Goal: Task Accomplishment & Management: Complete application form

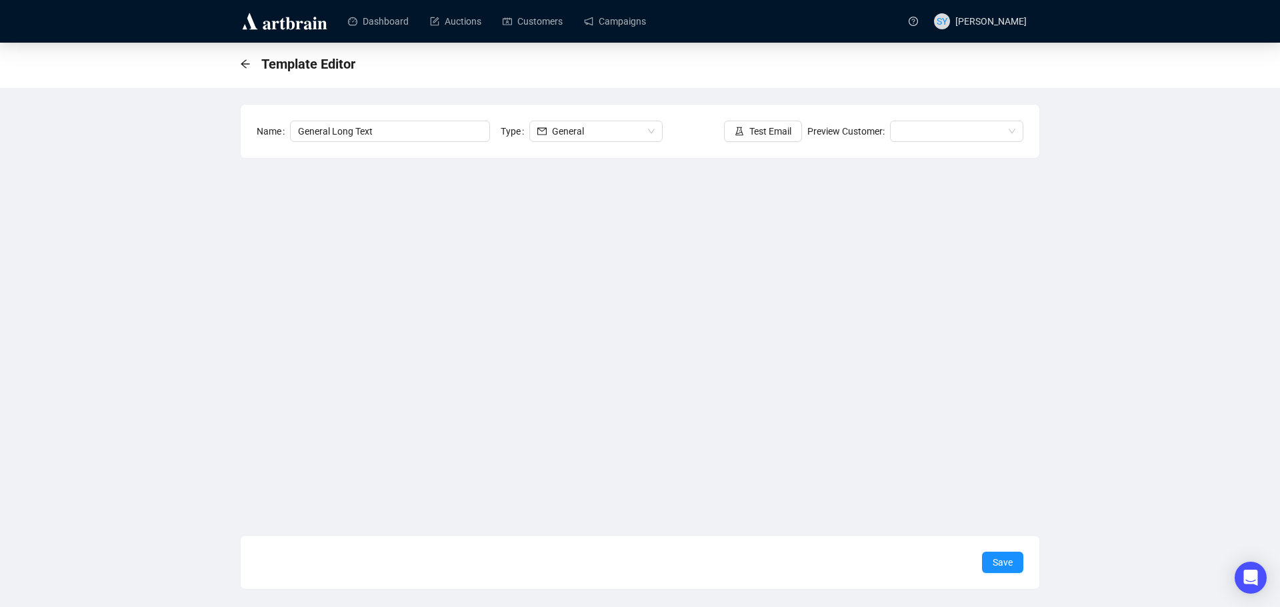
click at [239, 281] on div "Template Editor Name General Long Text Type General Test Email Preview Customer…" at bounding box center [640, 316] width 1280 height 547
click at [993, 563] on span "Save" at bounding box center [1003, 562] width 20 height 15
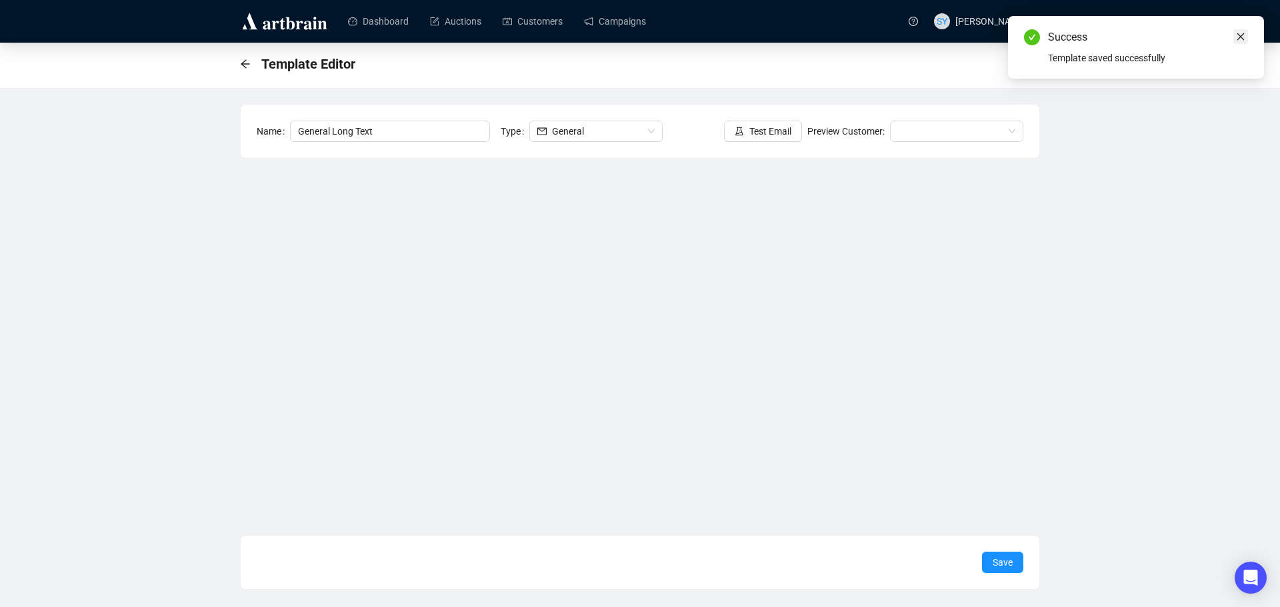
click at [1243, 32] on icon "close" at bounding box center [1240, 36] width 9 height 9
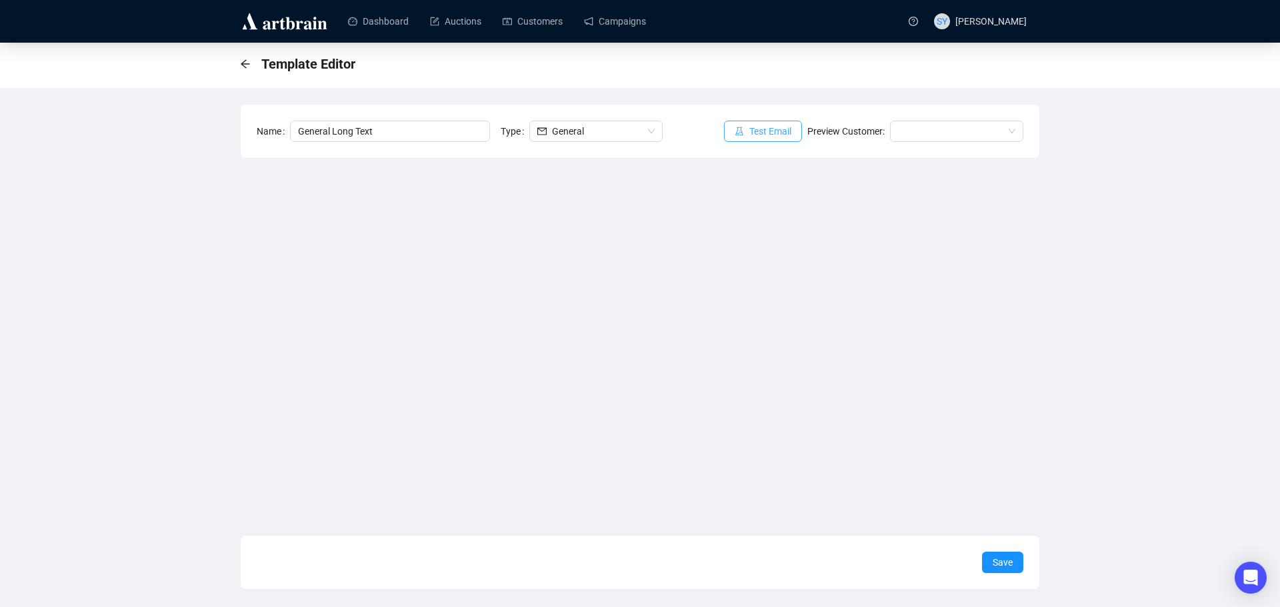
click at [777, 127] on span "Test Email" at bounding box center [770, 131] width 42 height 15
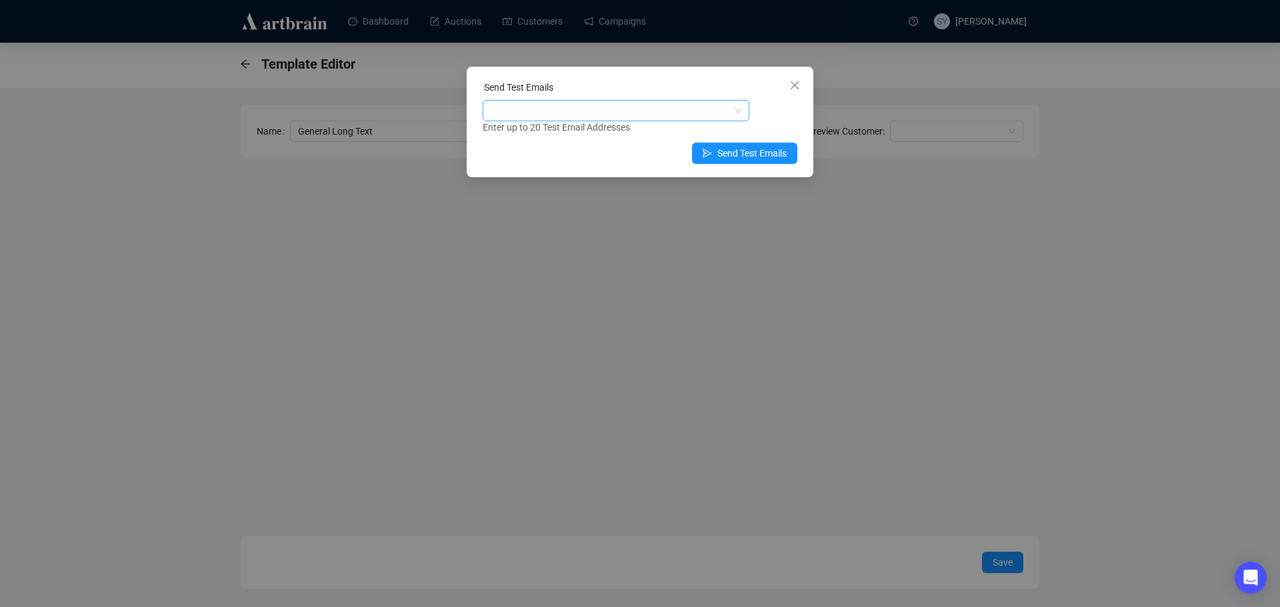
click at [596, 103] on div at bounding box center [608, 110] width 247 height 19
click at [570, 134] on div "[PERSON_NAME][EMAIL_ADDRESS][DOMAIN_NAME]" at bounding box center [615, 137] width 245 height 15
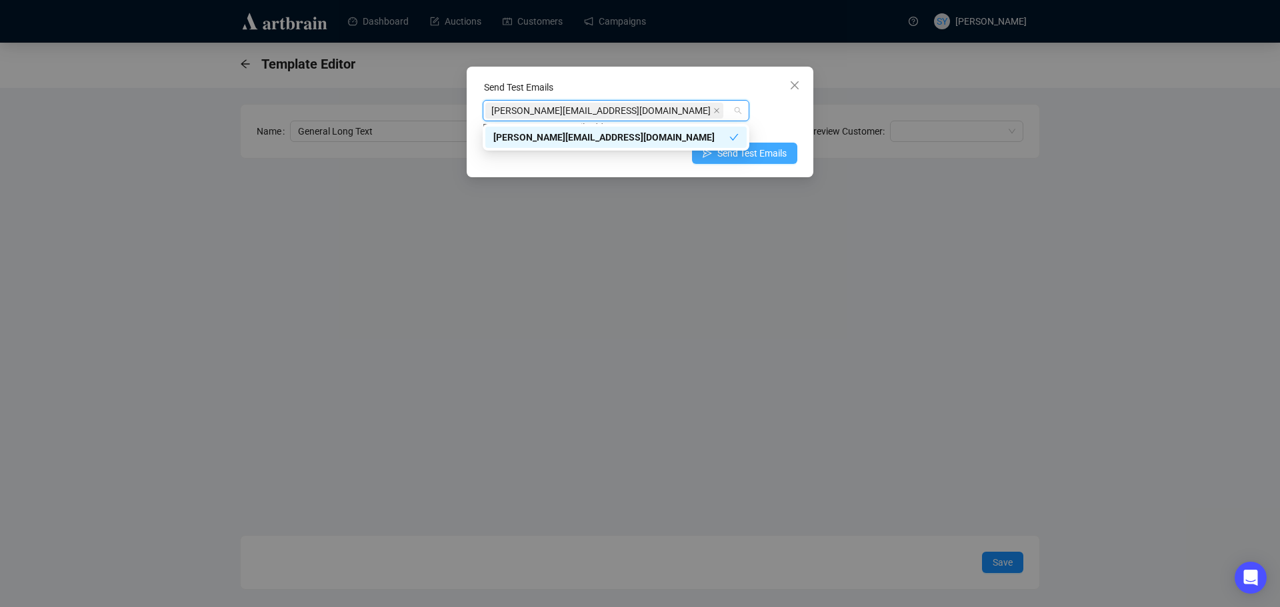
click at [746, 155] on span "Send Test Emails" at bounding box center [751, 153] width 69 height 15
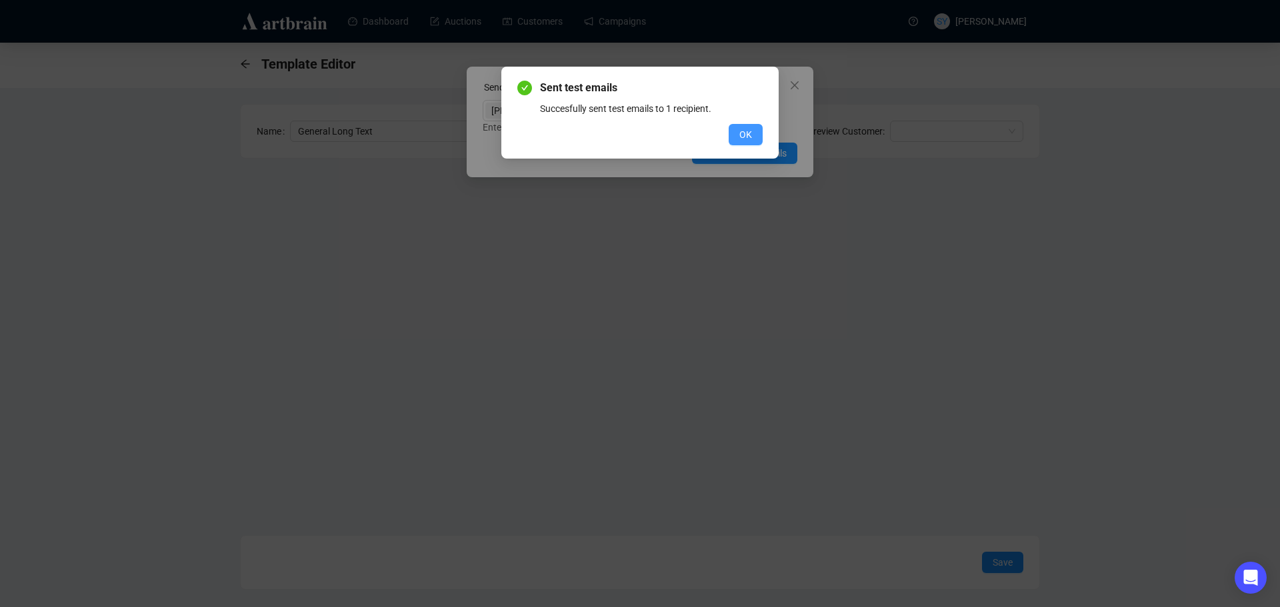
click at [743, 137] on span "OK" at bounding box center [745, 134] width 13 height 15
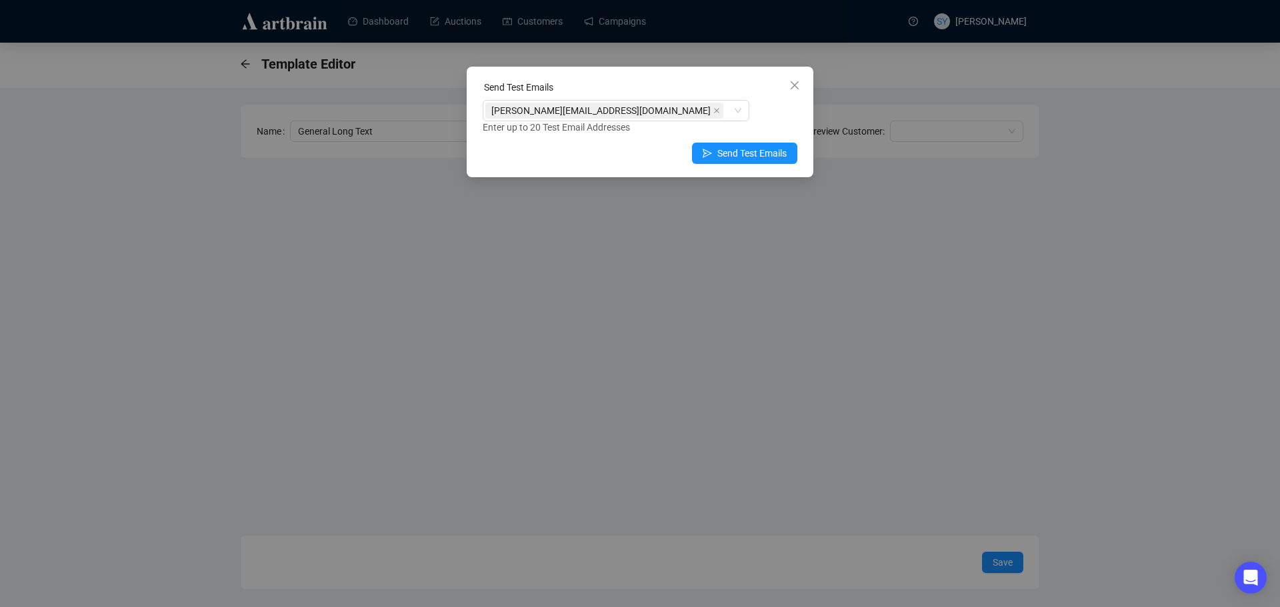
click at [703, 239] on div "Send Test Emails [PERSON_NAME][EMAIL_ADDRESS][DOMAIN_NAME] Enter up to 20 Test …" at bounding box center [640, 303] width 1280 height 607
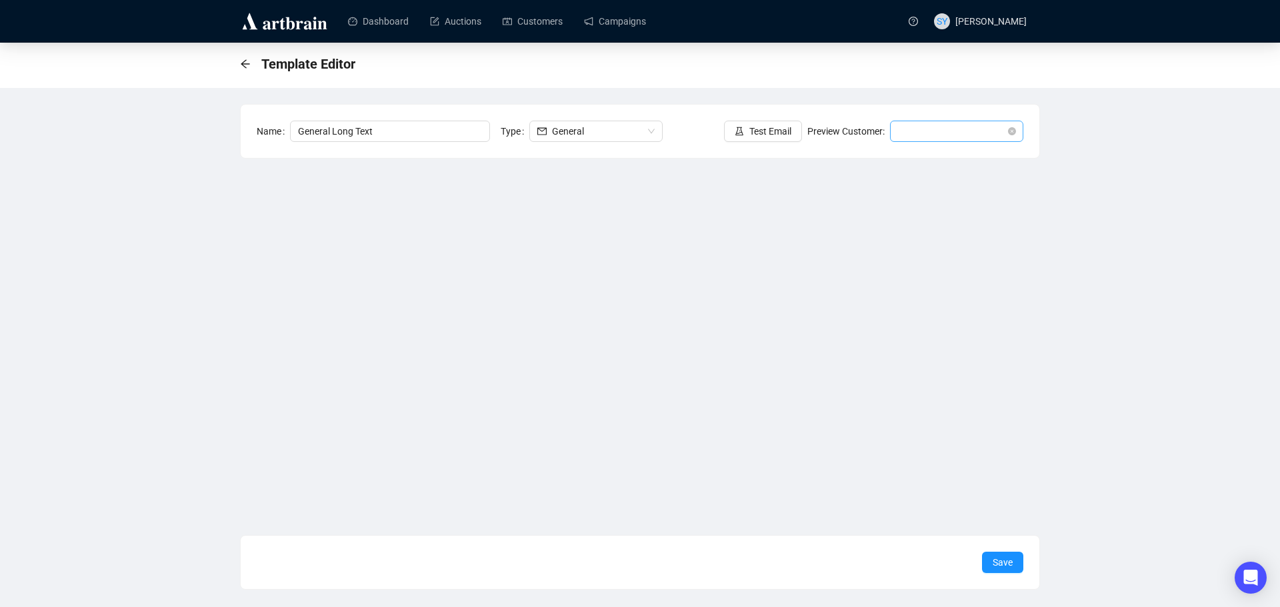
click at [935, 135] on span at bounding box center [956, 131] width 117 height 20
click at [549, 129] on div "General" at bounding box center [589, 131] width 105 height 20
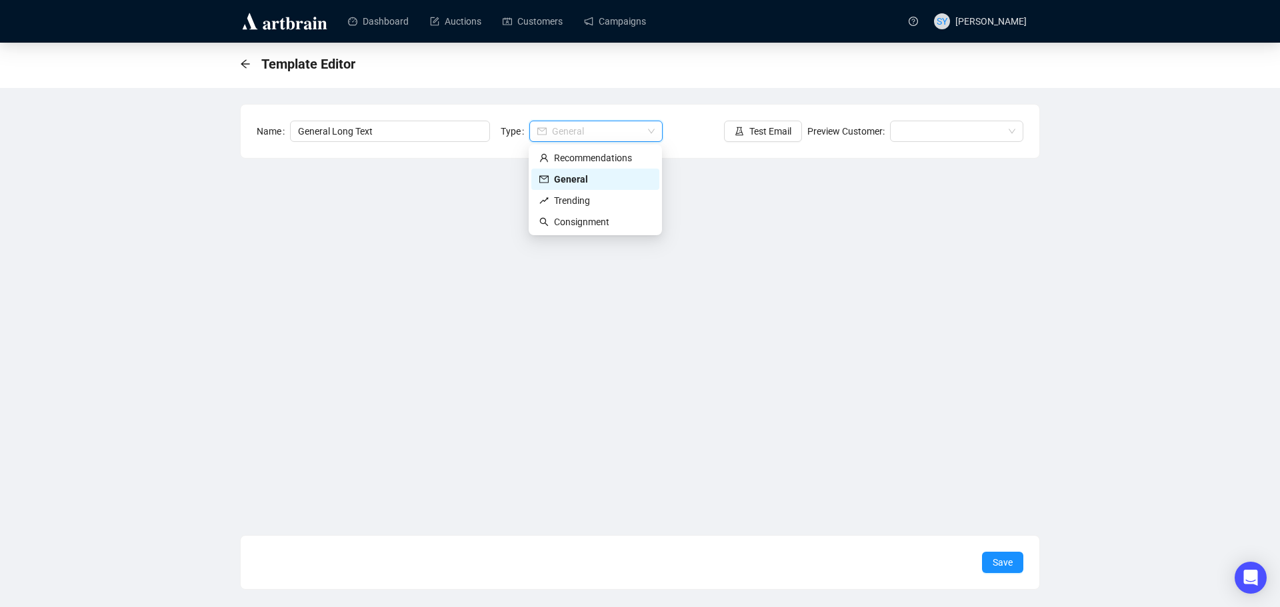
click at [549, 129] on div "General" at bounding box center [589, 131] width 105 height 20
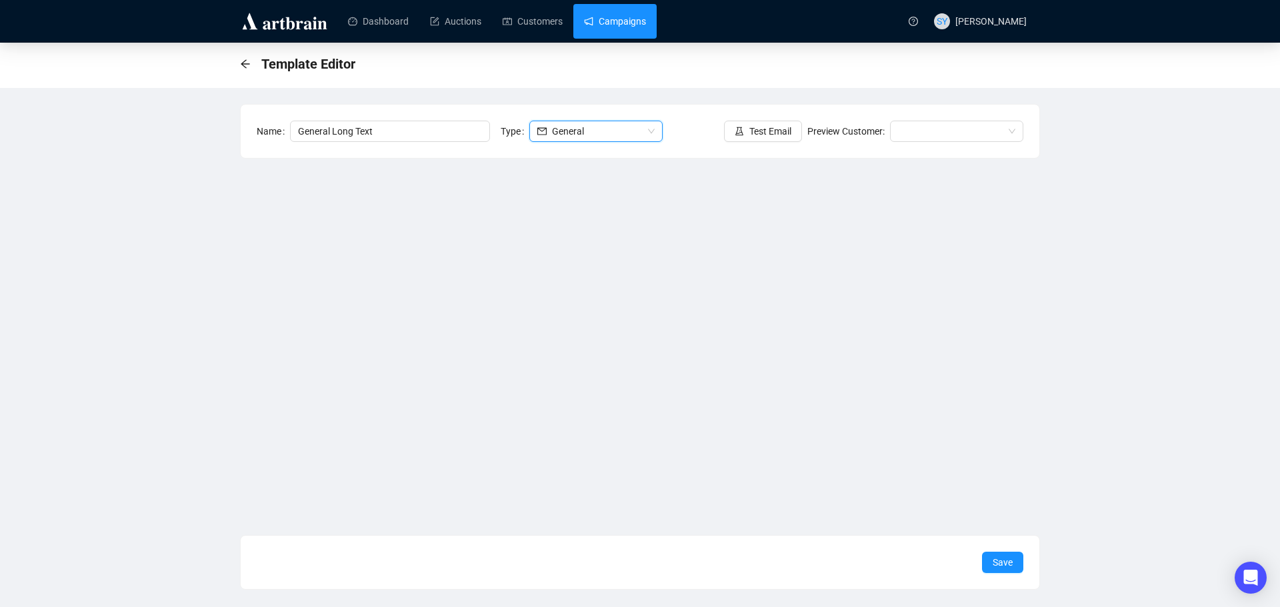
click at [613, 23] on link "Campaigns" at bounding box center [615, 21] width 62 height 35
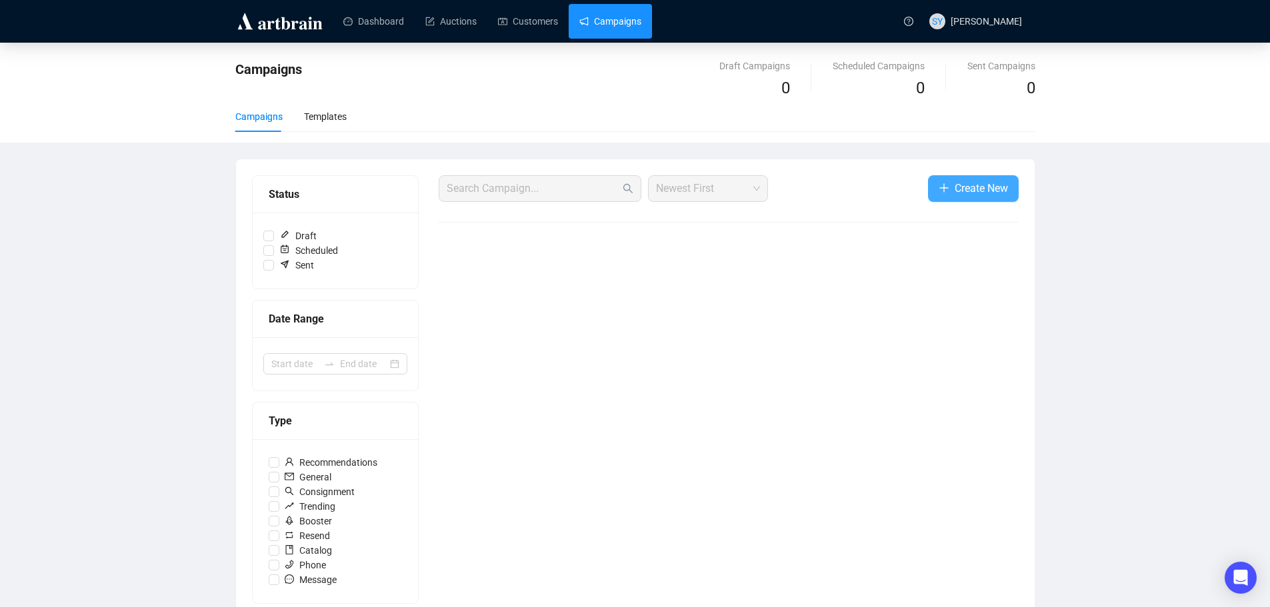
click at [964, 195] on span "Create New" at bounding box center [981, 188] width 53 height 17
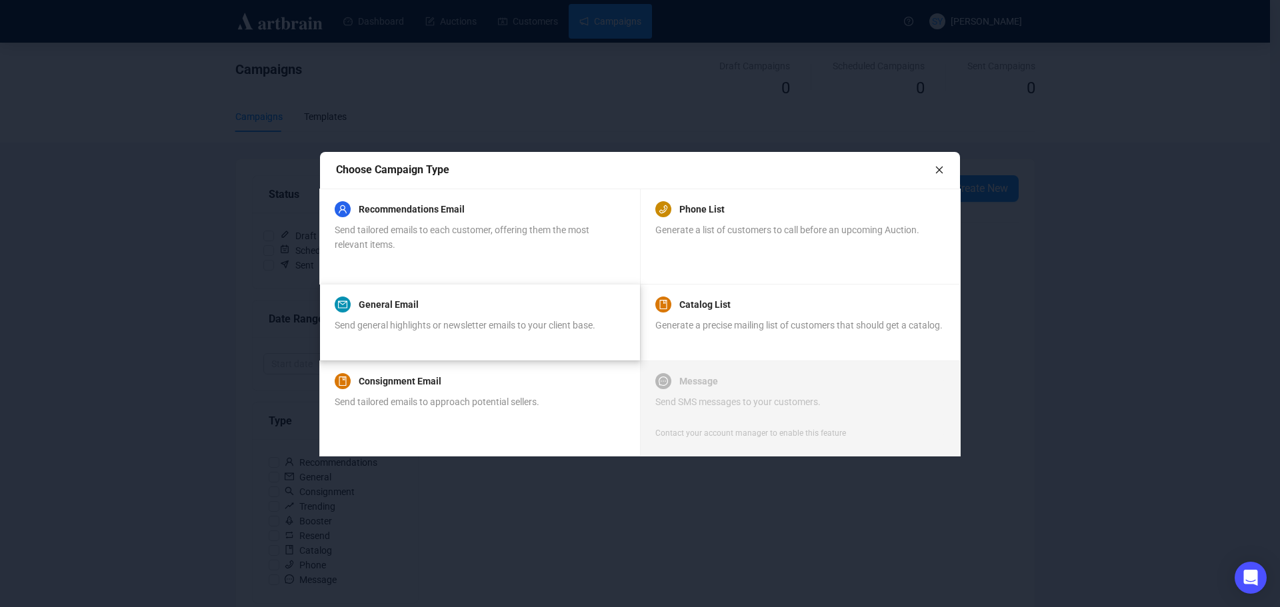
click at [544, 311] on div "General Email" at bounding box center [465, 305] width 261 height 16
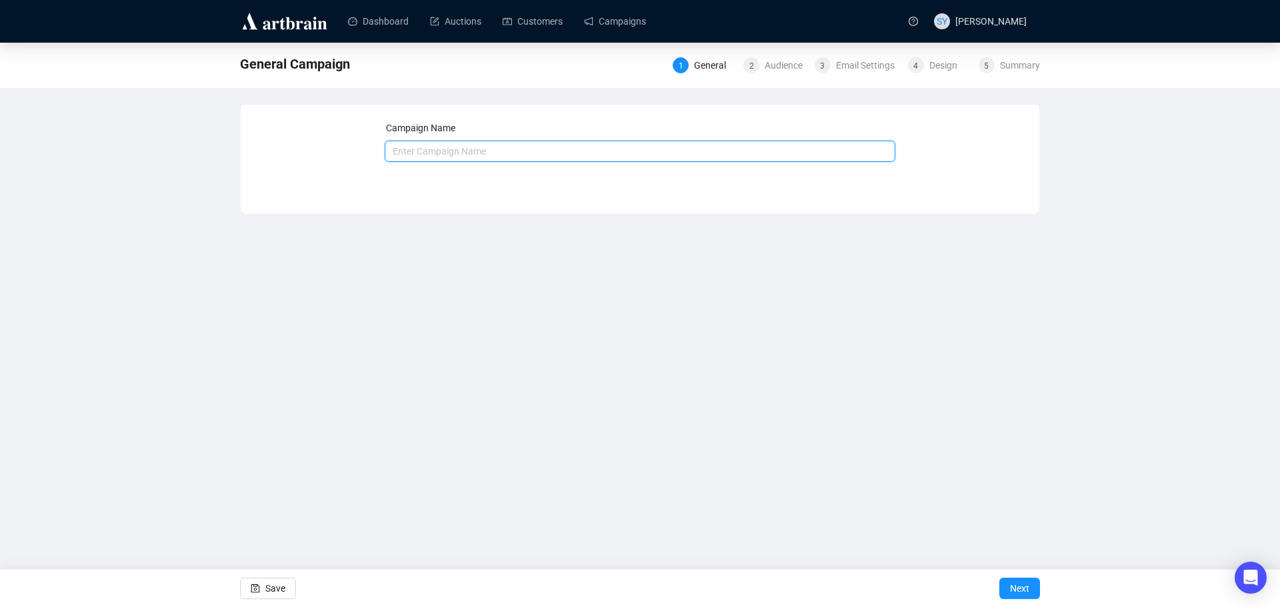
click at [451, 149] on input "text" at bounding box center [640, 151] width 511 height 21
type input "General email"
click at [1012, 585] on span "Next" at bounding box center [1019, 588] width 19 height 37
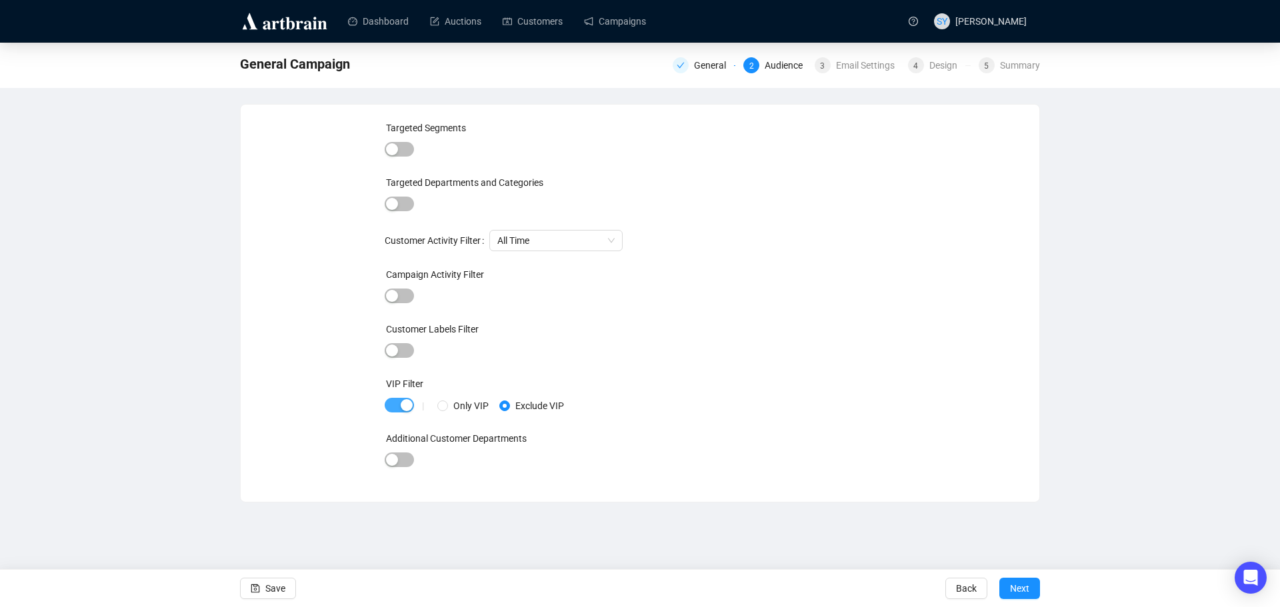
click at [407, 407] on div "button" at bounding box center [407, 405] width 12 height 12
click at [398, 295] on span "button" at bounding box center [399, 296] width 29 height 15
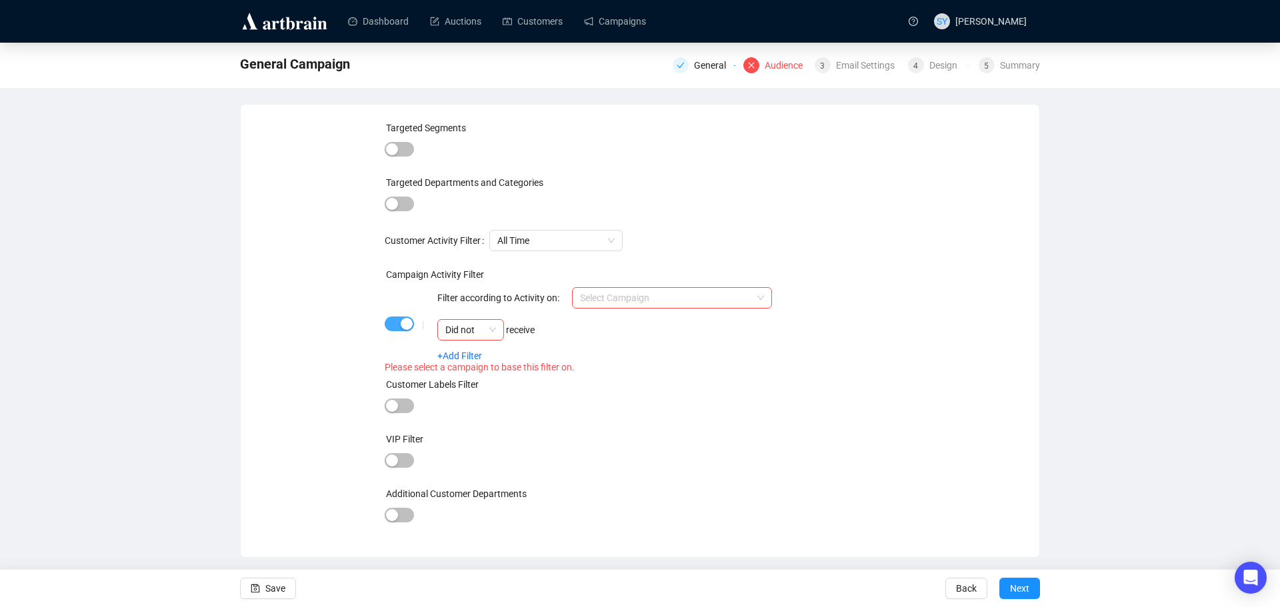
click at [407, 326] on div "button" at bounding box center [407, 324] width 12 height 12
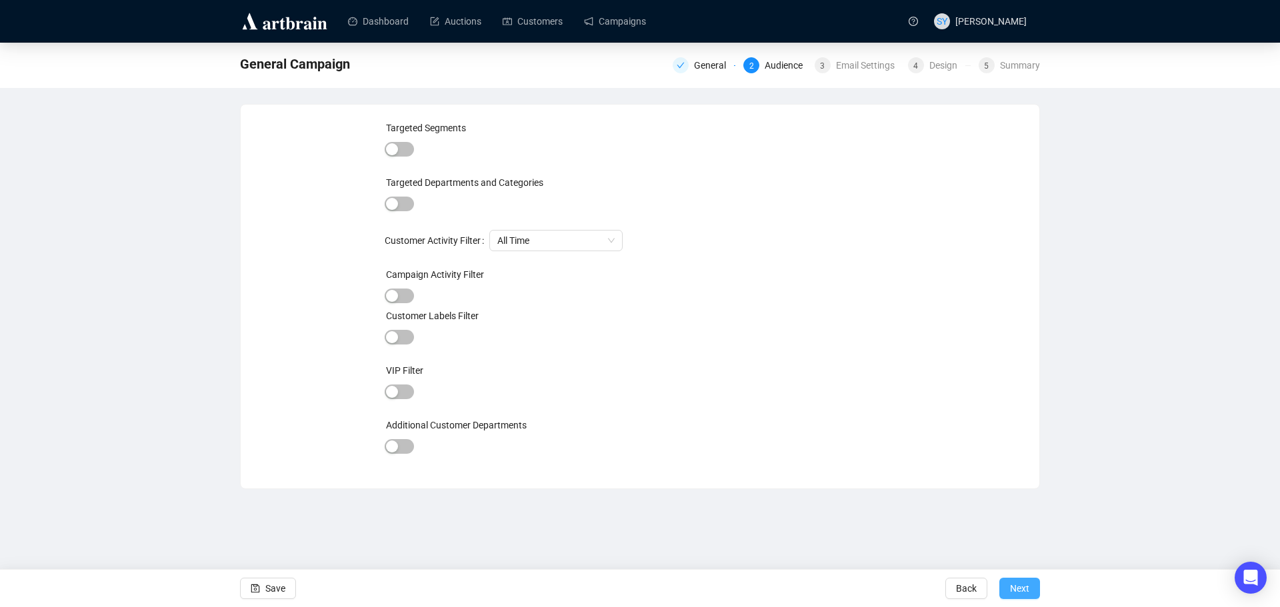
click at [1009, 590] on button "Next" at bounding box center [1019, 588] width 41 height 21
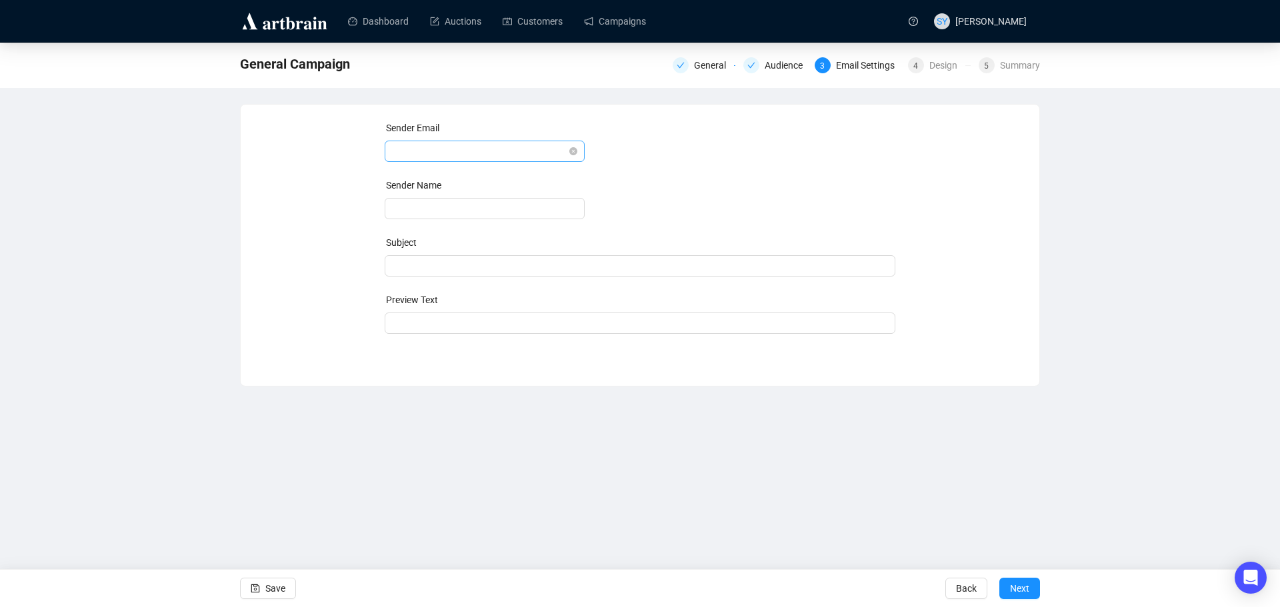
click at [465, 155] on span at bounding box center [485, 151] width 184 height 20
click at [458, 179] on div "[EMAIL_ADDRESS][DOMAIN_NAME]" at bounding box center [484, 178] width 179 height 15
type input "Enlisted Auctions"
click at [473, 263] on span at bounding box center [640, 266] width 511 height 11
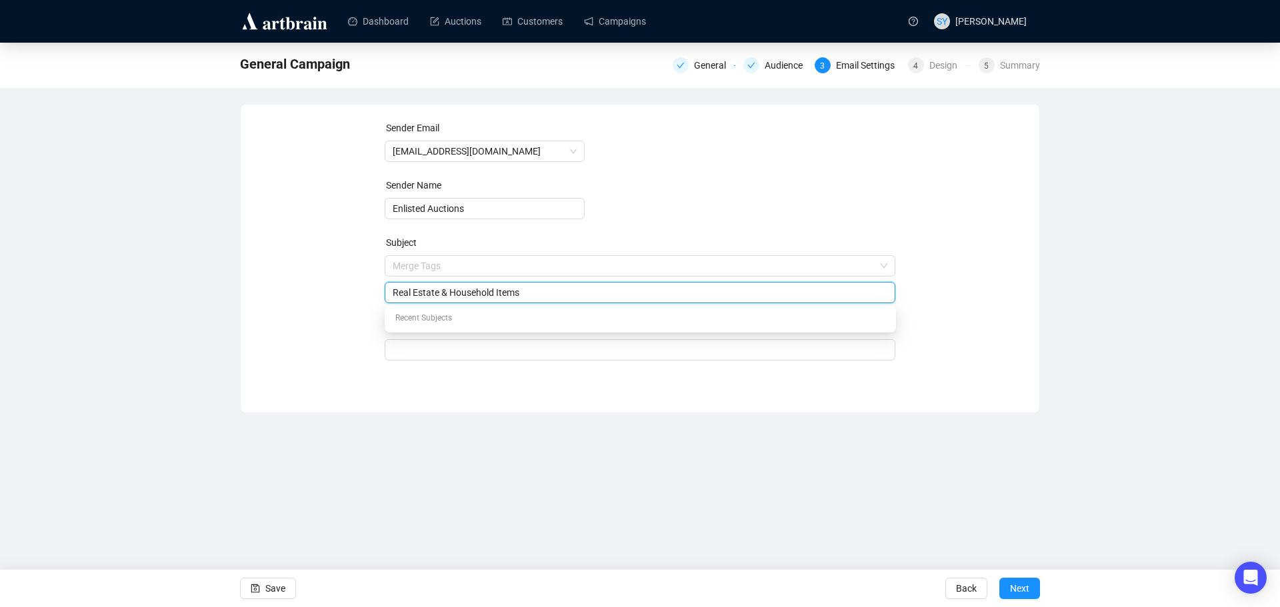
type input "Real Estate & Household Items"
click at [323, 309] on div "Sender Email [EMAIL_ADDRESS][DOMAIN_NAME] Sender Name Enlisted Auctions Subject…" at bounding box center [640, 249] width 767 height 256
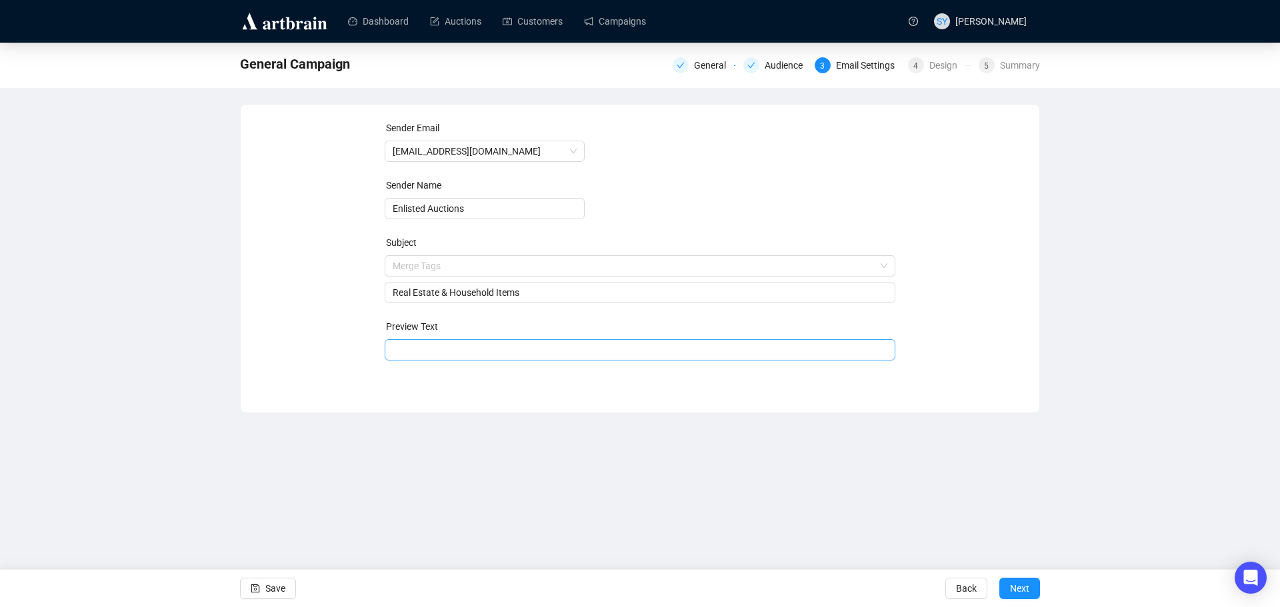
click at [435, 358] on input "search" at bounding box center [640, 350] width 495 height 20
click at [498, 355] on input "(4) real estate auctions and massive personal property auctions are open for bi…" at bounding box center [640, 350] width 495 height 15
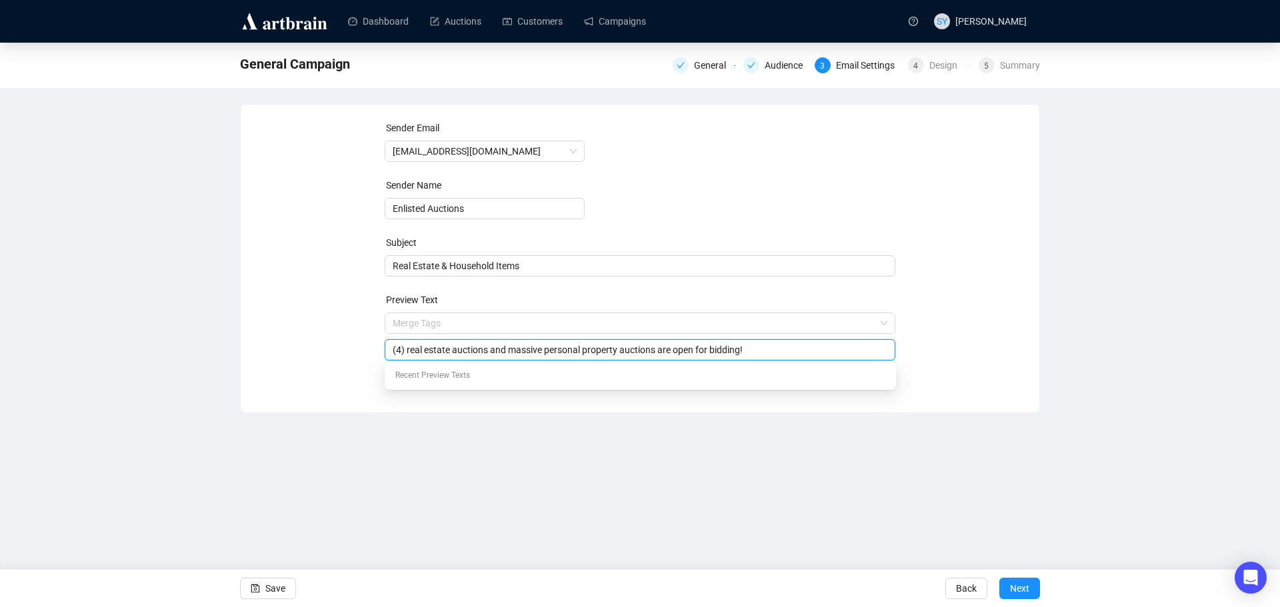
click at [498, 355] on input "(4) real estate auctions and massive personal property auctions are open for bi…" at bounding box center [640, 350] width 495 height 15
click at [357, 380] on div "Sender Email [EMAIL_ADDRESS][DOMAIN_NAME] Sender Name Enlisted Auctions Subject…" at bounding box center [640, 249] width 799 height 288
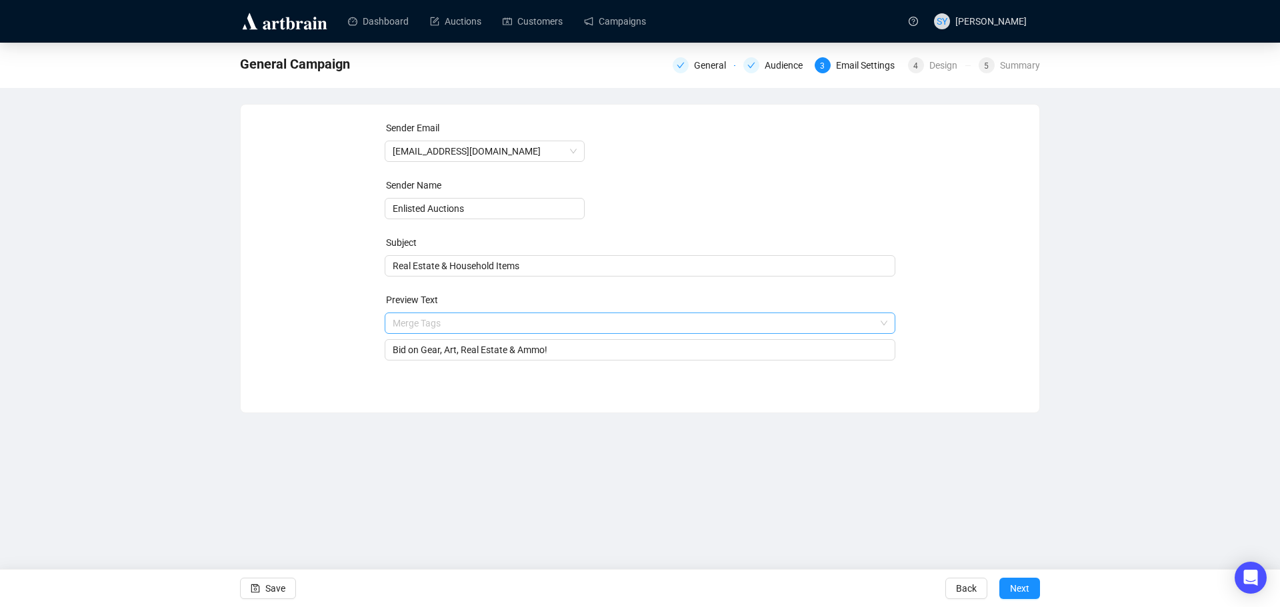
click at [502, 319] on input "search" at bounding box center [634, 323] width 483 height 20
click at [464, 391] on span "First Name" at bounding box center [649, 387] width 487 height 16
type input "Bid on Gear, Art, Real Estate & Ammo! {{firstname}}"
click at [561, 455] on div "Dashboard Auctions Customers Campaigns SY [PERSON_NAME] General Campaign Genera…" at bounding box center [640, 303] width 1280 height 607
click at [1026, 593] on span "Next" at bounding box center [1019, 588] width 19 height 37
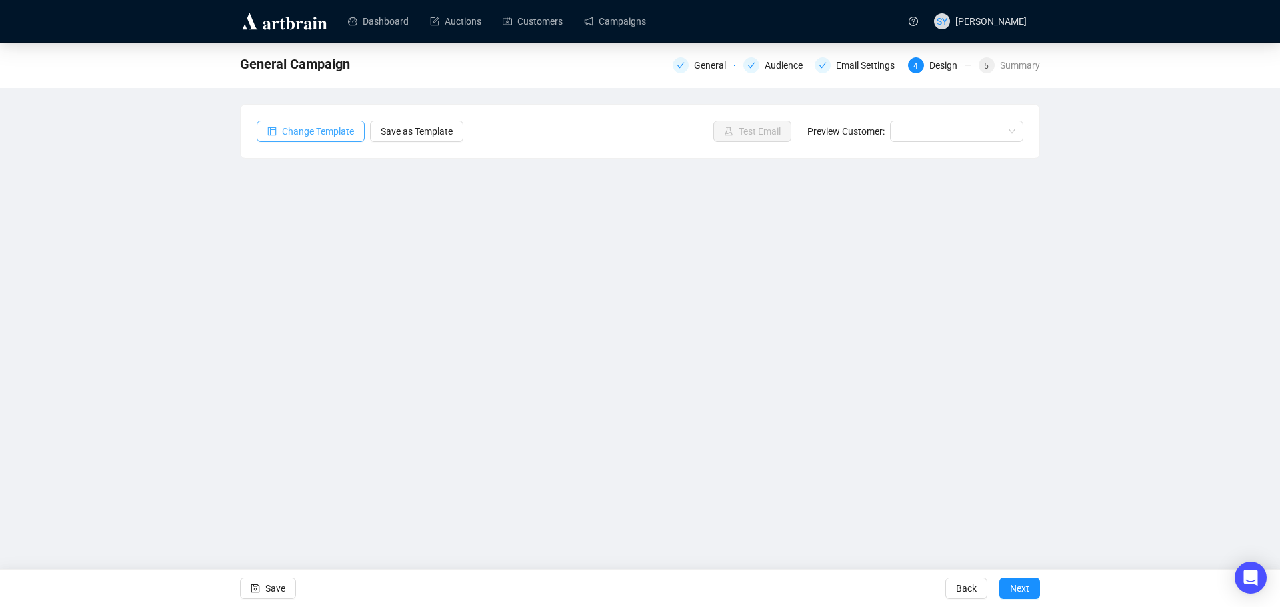
click at [327, 139] on button "Change Template" at bounding box center [311, 131] width 108 height 21
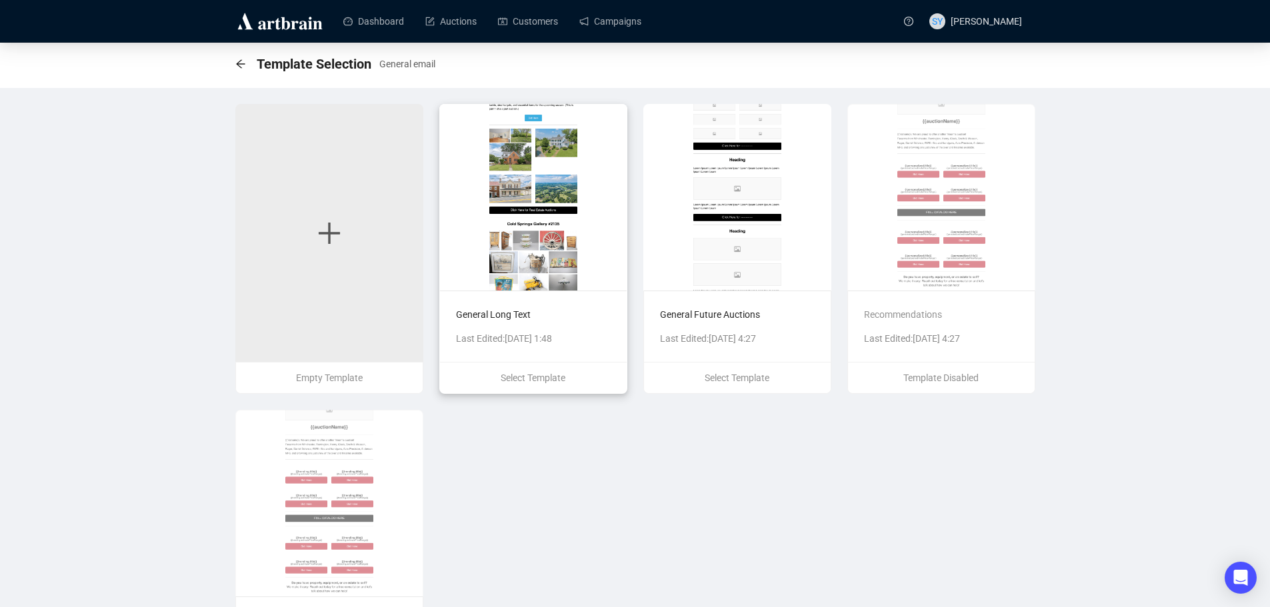
click at [545, 203] on img at bounding box center [533, 197] width 188 height 187
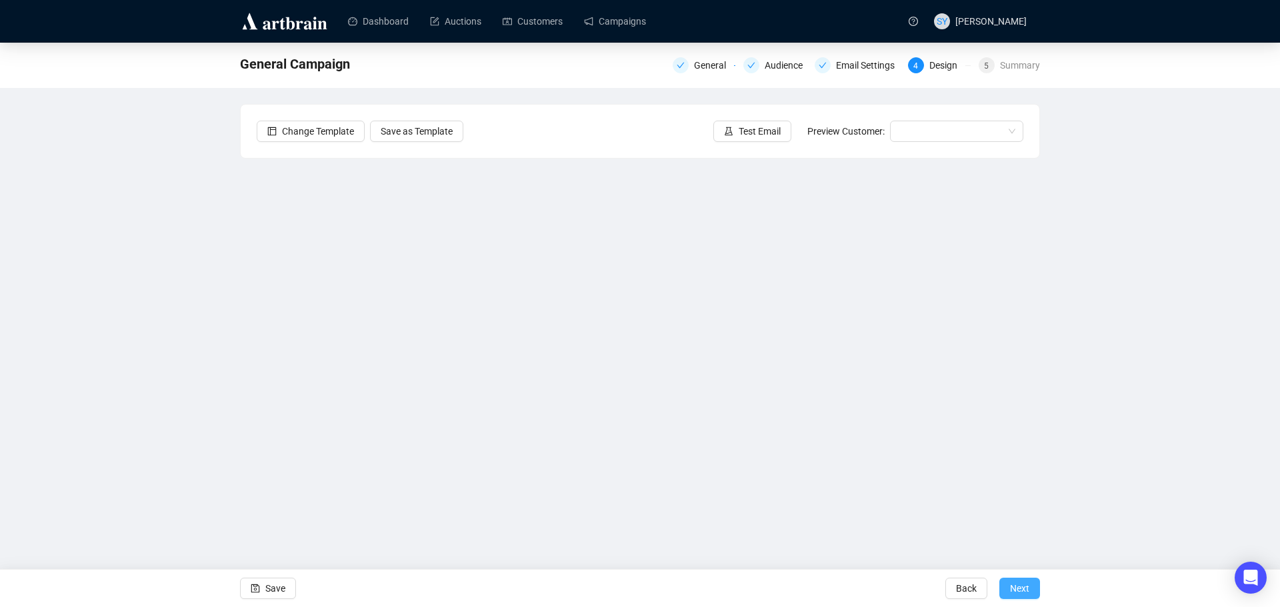
click at [1014, 579] on span "Next" at bounding box center [1019, 588] width 19 height 37
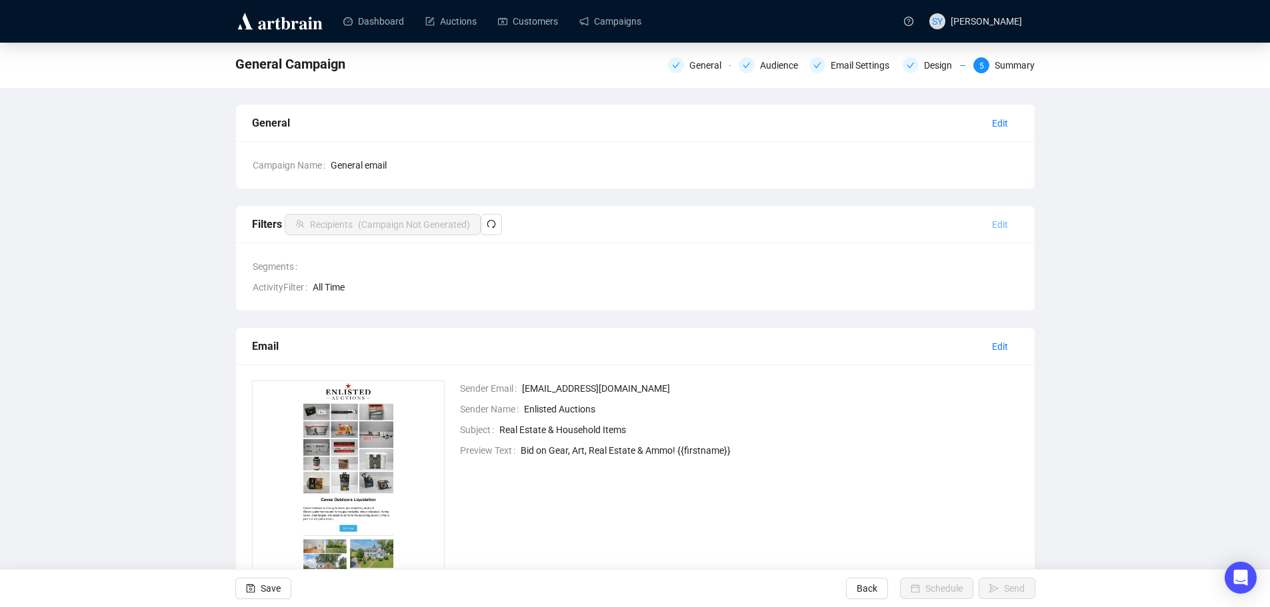
click at [990, 225] on button "Edit" at bounding box center [999, 224] width 37 height 21
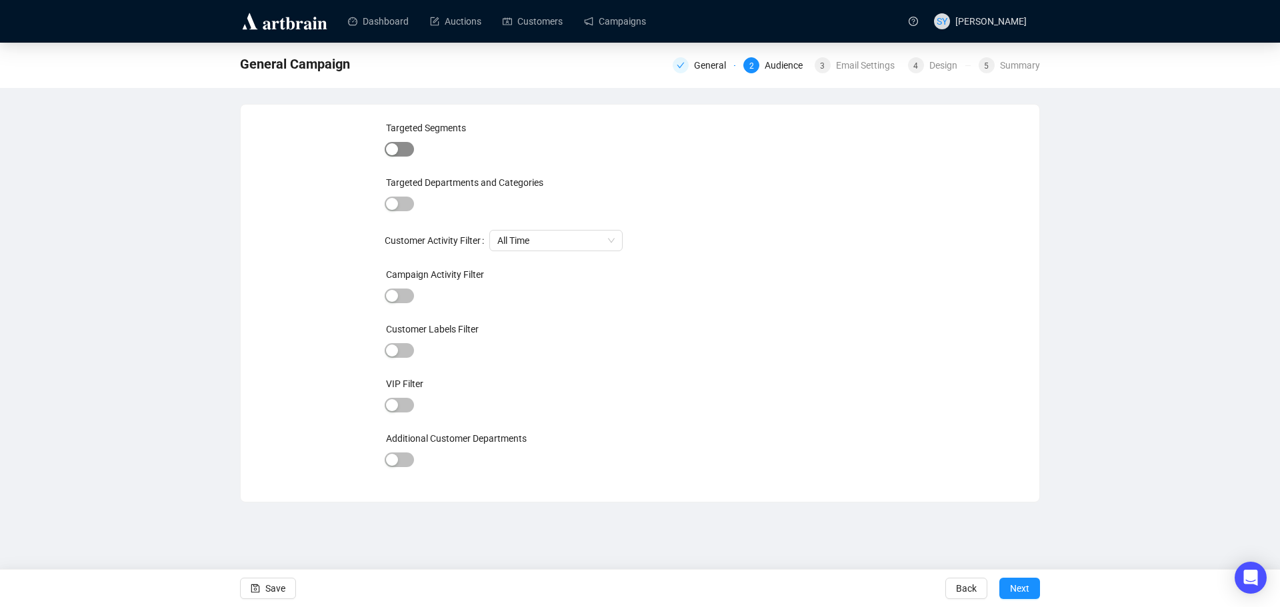
click at [395, 150] on div "button" at bounding box center [392, 149] width 12 height 12
click at [395, 150] on span "button" at bounding box center [399, 150] width 29 height 15
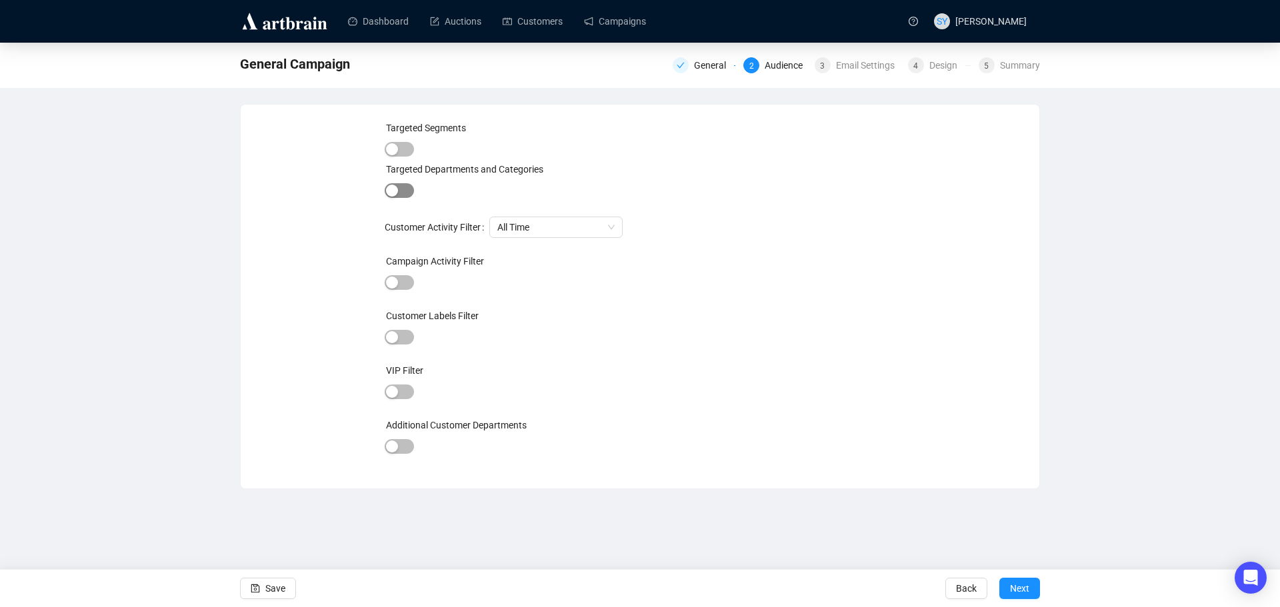
click at [401, 189] on span "button" at bounding box center [399, 190] width 29 height 15
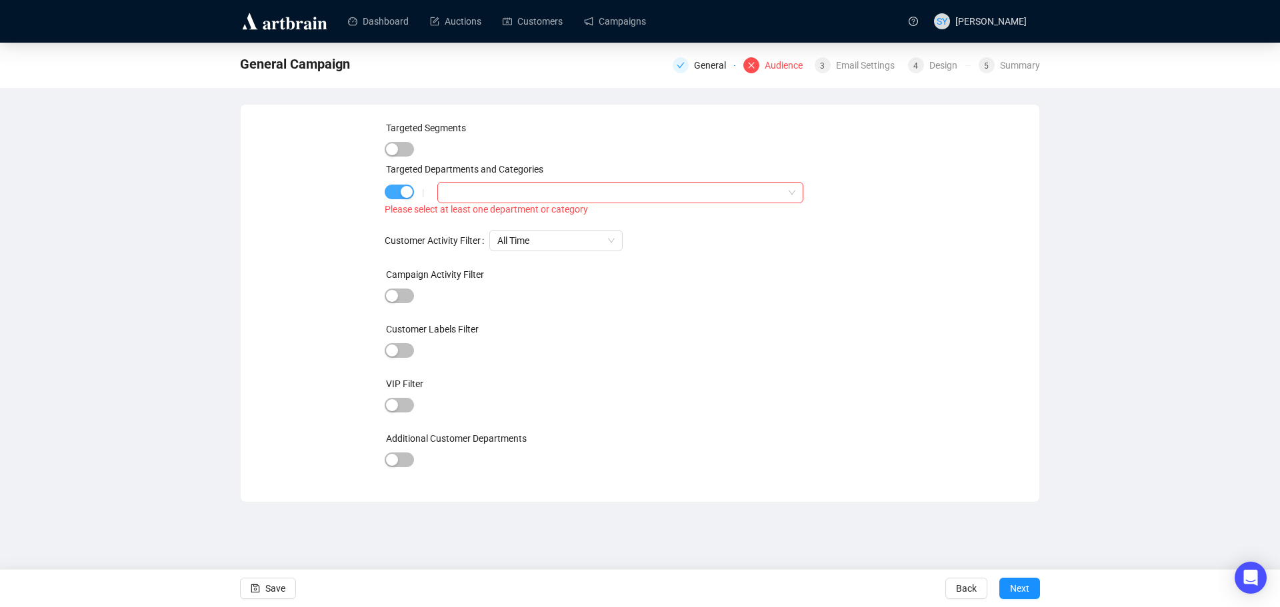
click at [401, 189] on div "button" at bounding box center [407, 192] width 12 height 12
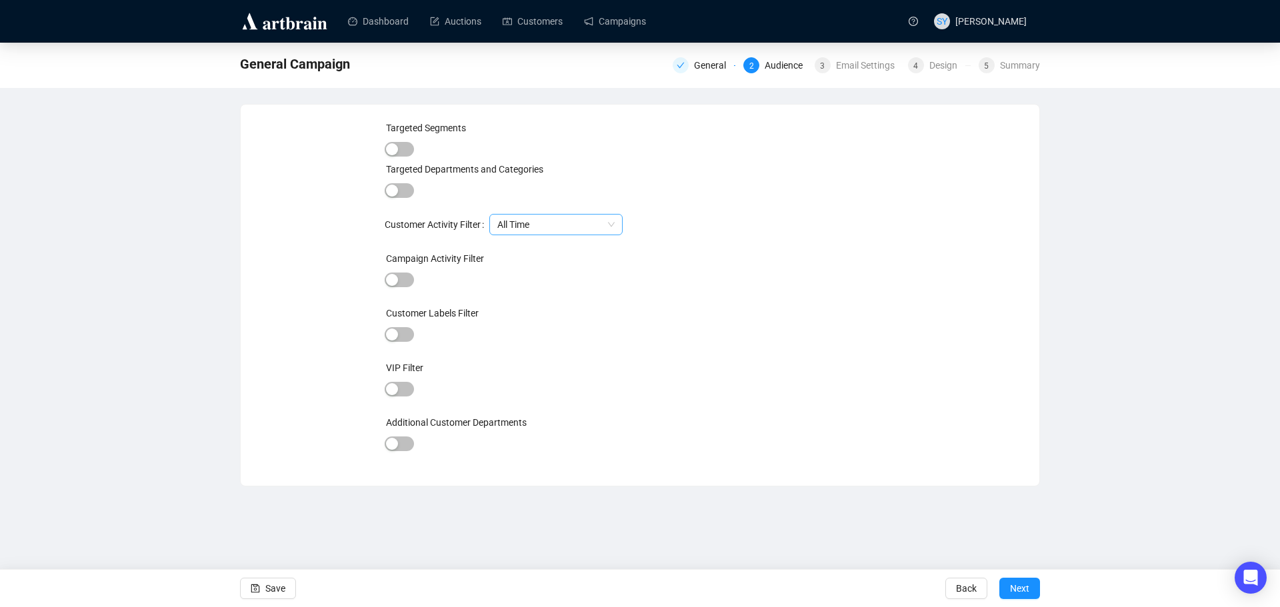
click at [521, 225] on span "All Time" at bounding box center [555, 225] width 117 height 20
click at [963, 584] on span "Back" at bounding box center [966, 588] width 21 height 37
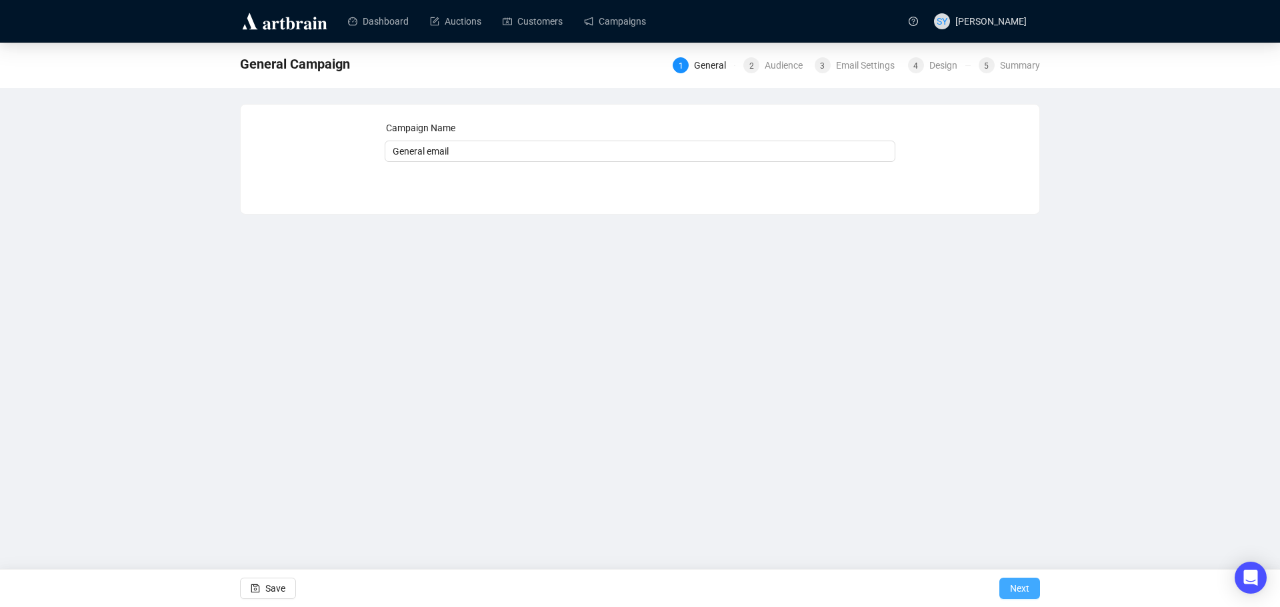
click at [1023, 590] on span "Next" at bounding box center [1019, 588] width 19 height 37
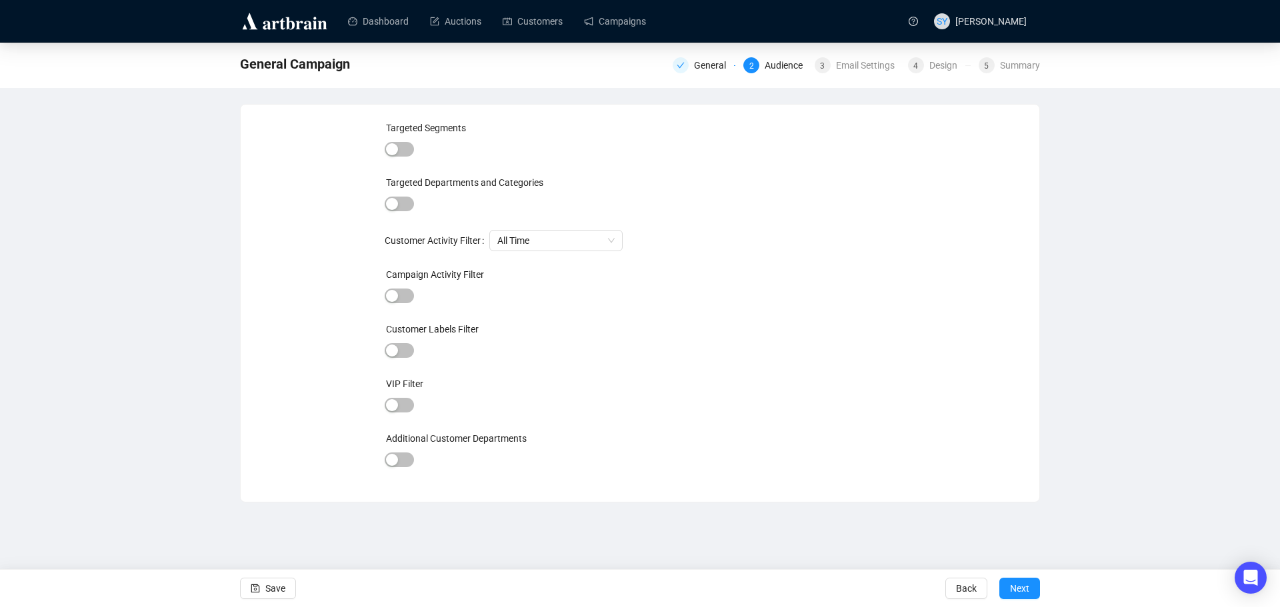
click at [1023, 590] on span "Next" at bounding box center [1019, 588] width 19 height 37
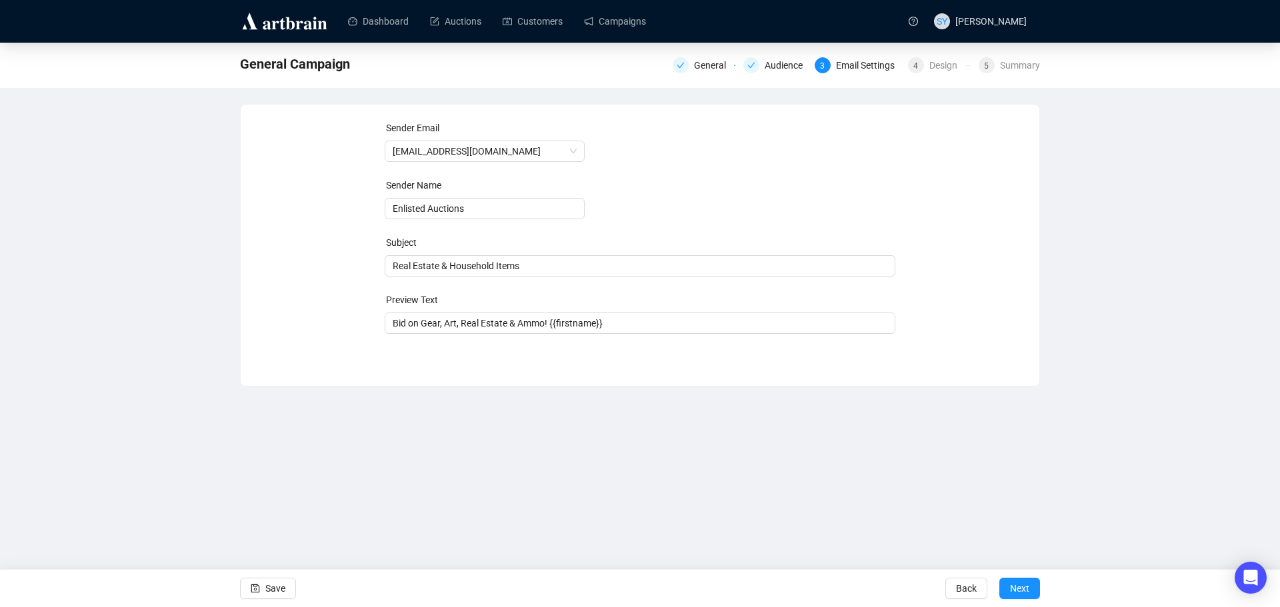
click at [1023, 590] on span "Next" at bounding box center [1019, 588] width 19 height 37
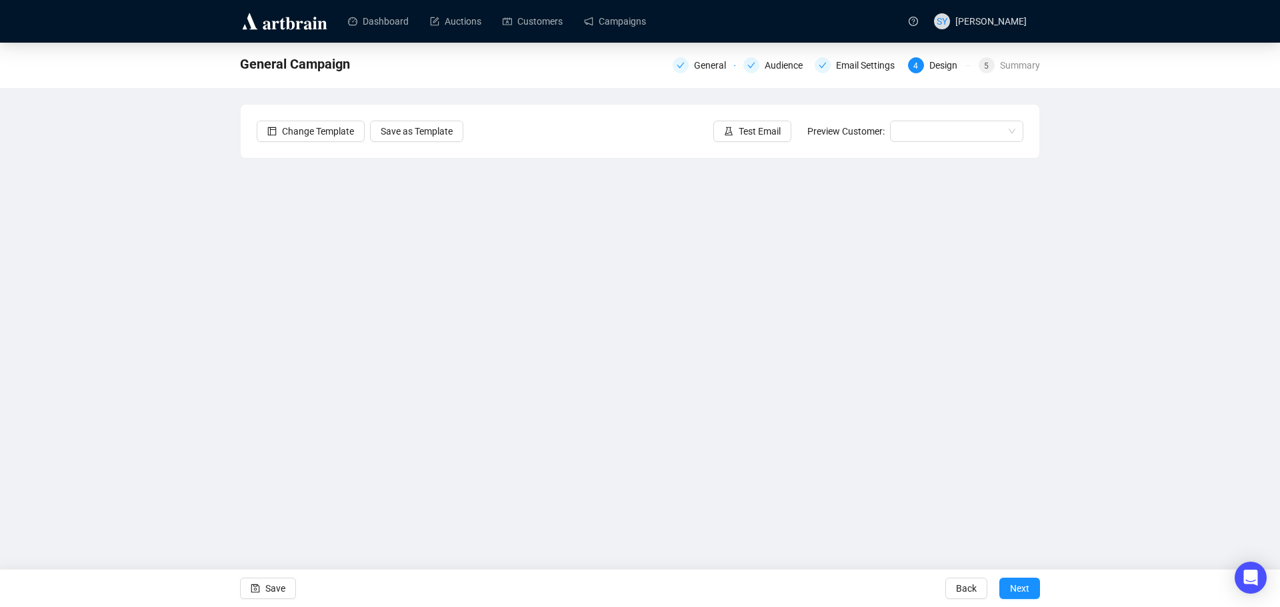
click at [1023, 590] on span "Next" at bounding box center [1019, 588] width 19 height 37
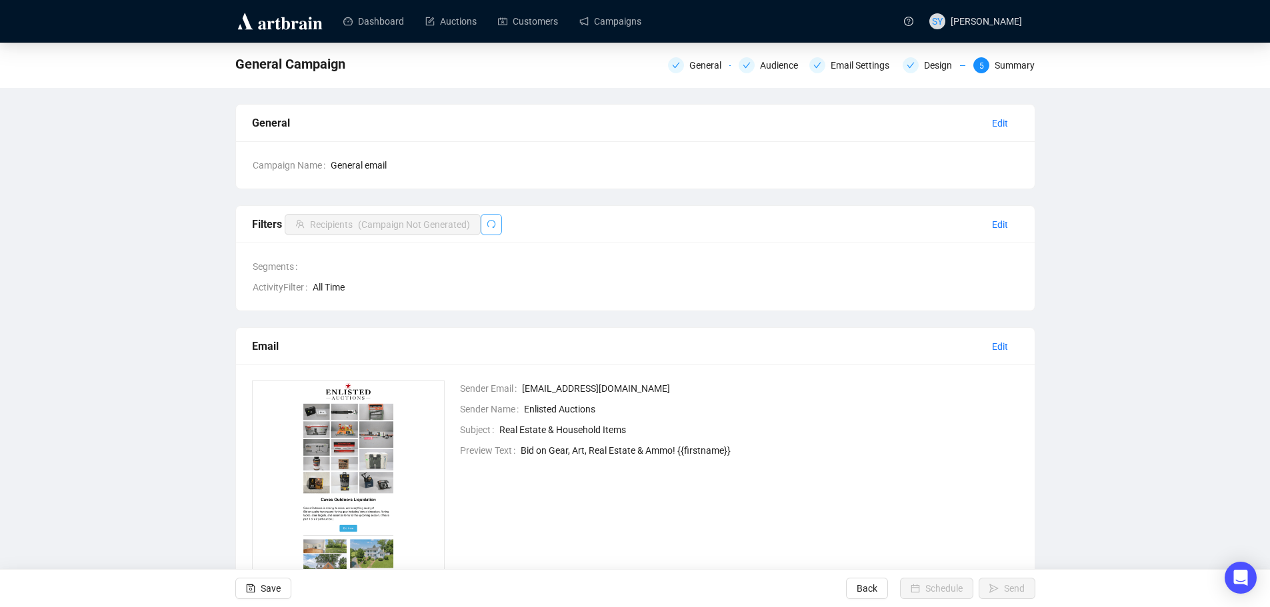
click at [492, 227] on icon "redo" at bounding box center [491, 224] width 9 height 8
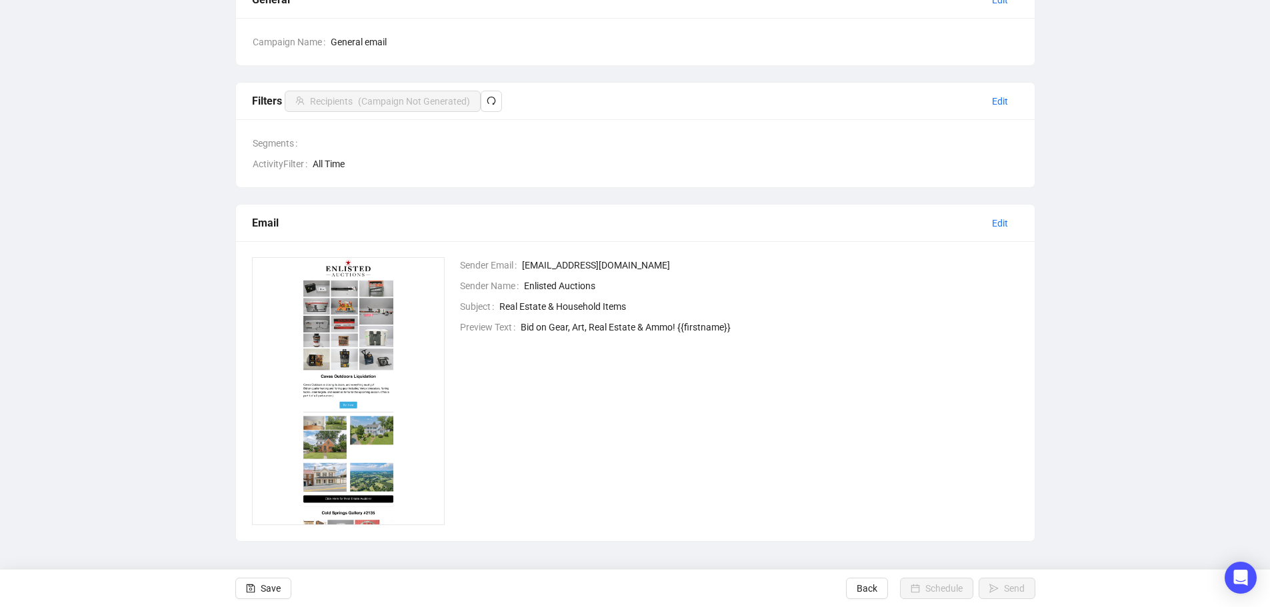
scroll to position [125, 0]
click at [256, 593] on button "Save" at bounding box center [263, 588] width 56 height 21
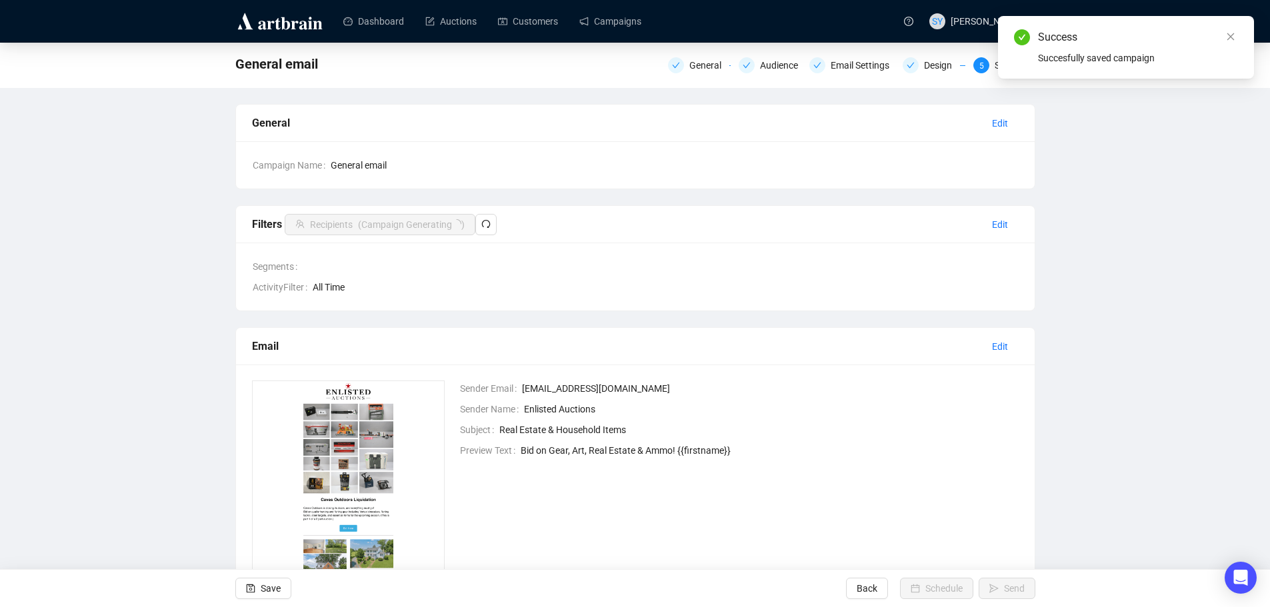
click at [1135, 234] on div "General email General Audience Email Settings Design 5 Summary General Edit Cam…" at bounding box center [635, 354] width 1270 height 623
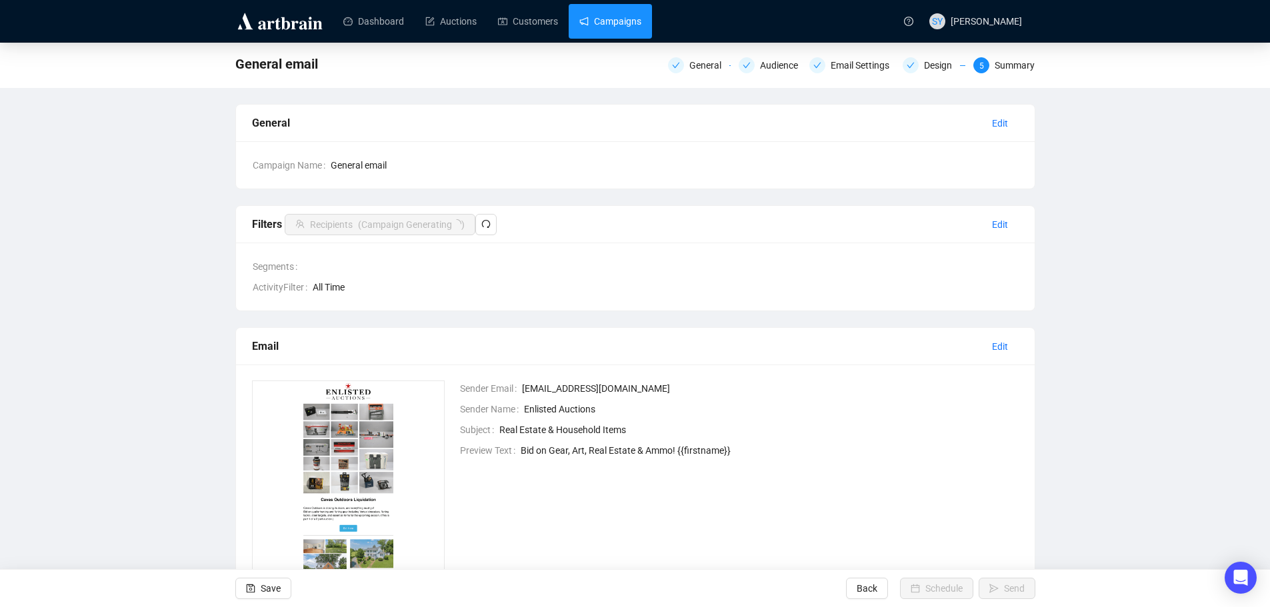
click at [615, 31] on link "Campaigns" at bounding box center [610, 21] width 62 height 35
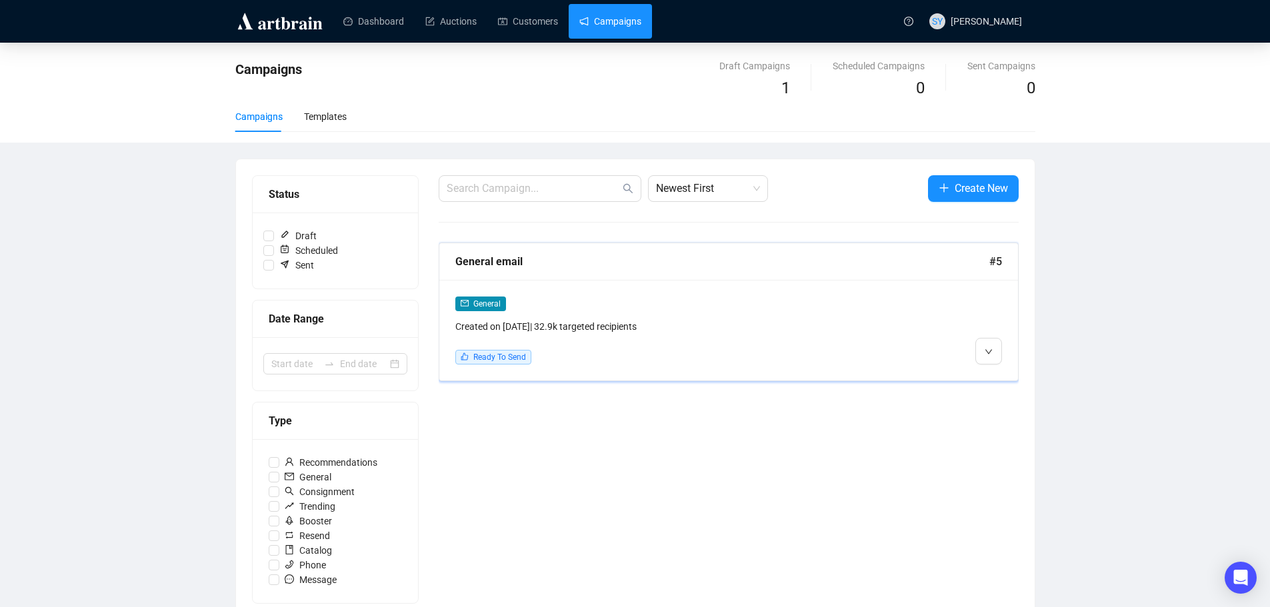
click at [683, 332] on div "Created on [DATE] | 32.9k targeted recipients" at bounding box center [659, 326] width 408 height 15
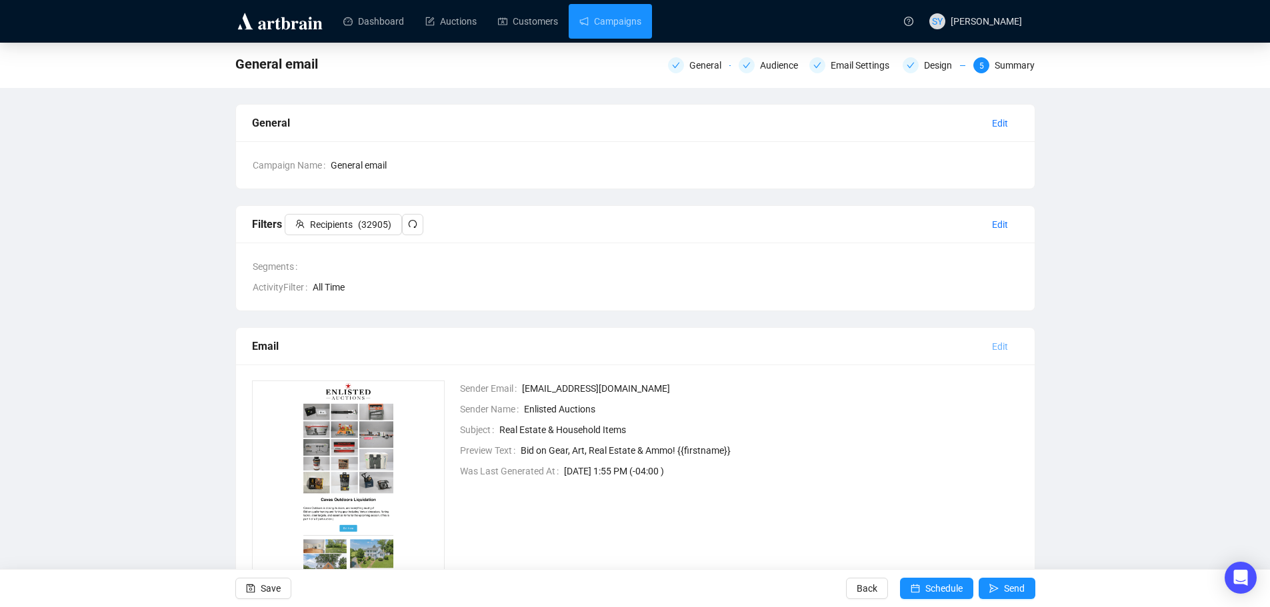
click at [1009, 341] on button "Edit" at bounding box center [999, 346] width 37 height 21
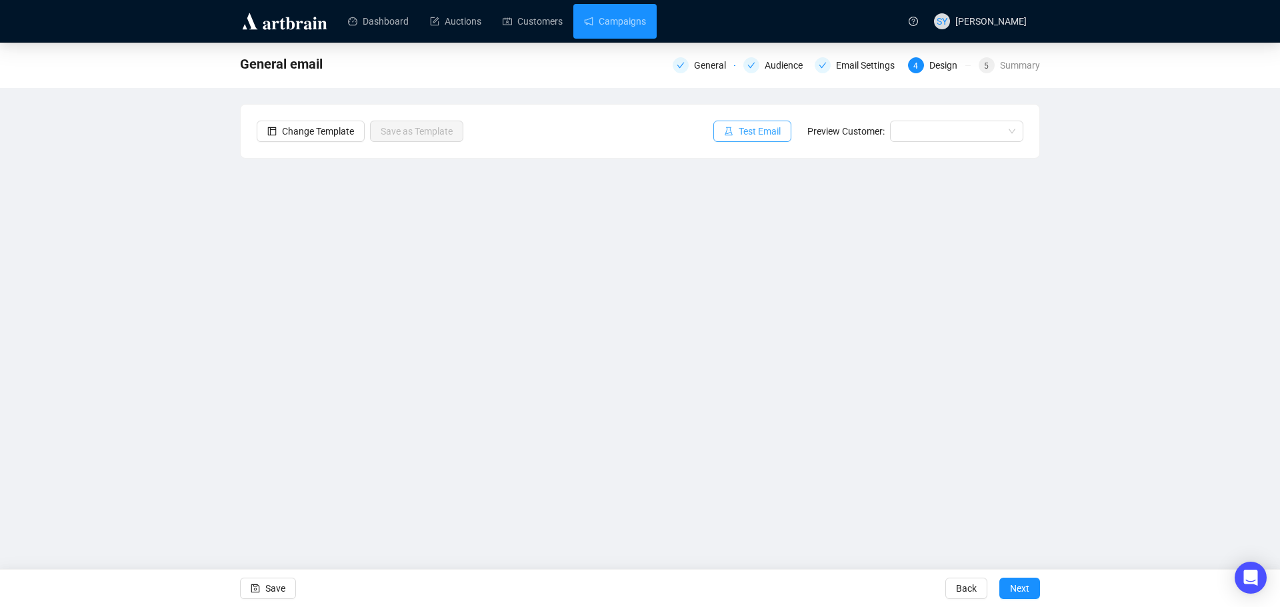
click at [758, 130] on span "Test Email" at bounding box center [760, 131] width 42 height 15
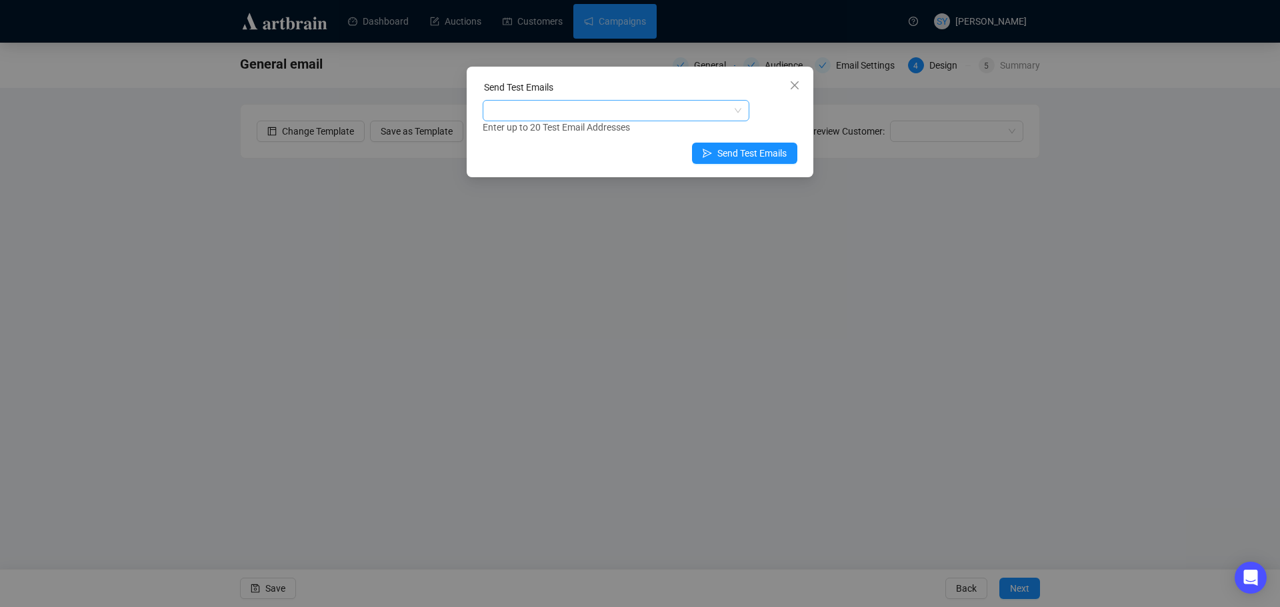
click at [601, 117] on div at bounding box center [608, 110] width 247 height 19
click at [587, 137] on div "[PERSON_NAME][EMAIL_ADDRESS][DOMAIN_NAME]" at bounding box center [615, 137] width 245 height 15
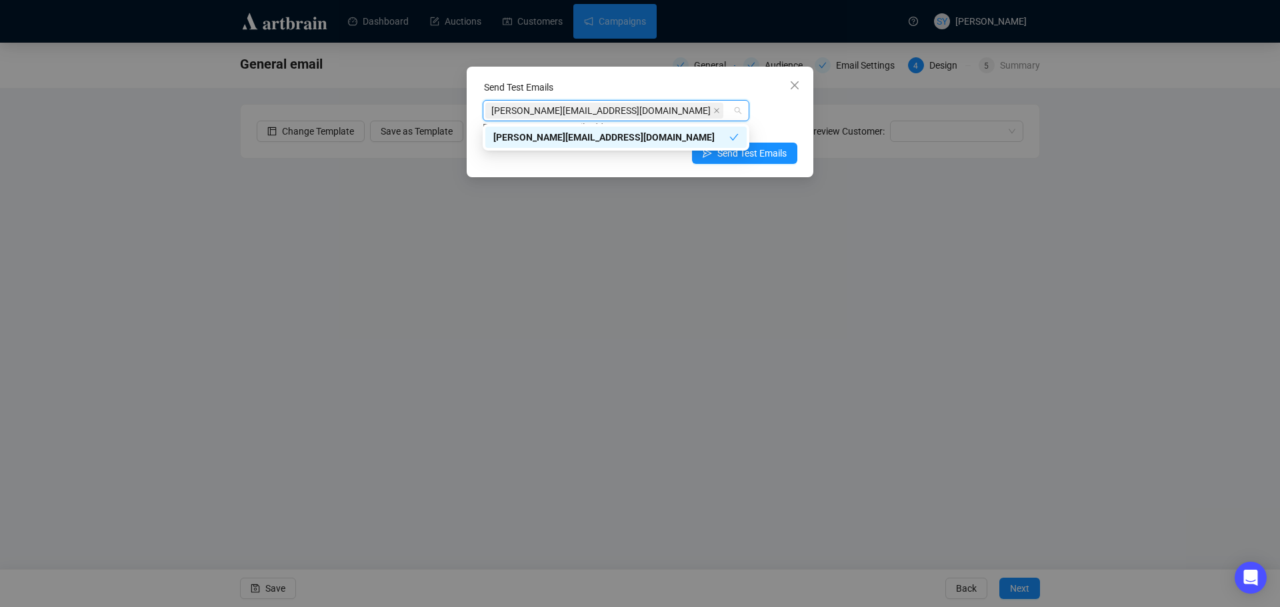
click at [796, 104] on div "[PERSON_NAME][EMAIL_ADDRESS][DOMAIN_NAME] Enter up to 20 Test Email Addresses" at bounding box center [640, 117] width 315 height 35
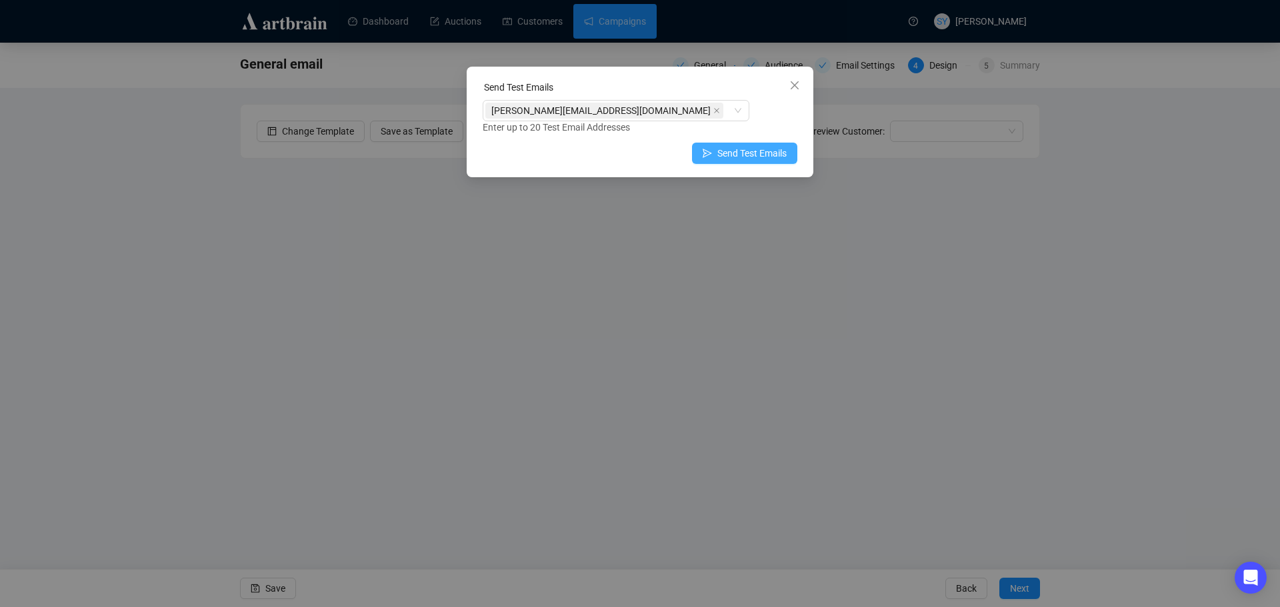
click at [758, 154] on span "Send Test Emails" at bounding box center [751, 153] width 69 height 15
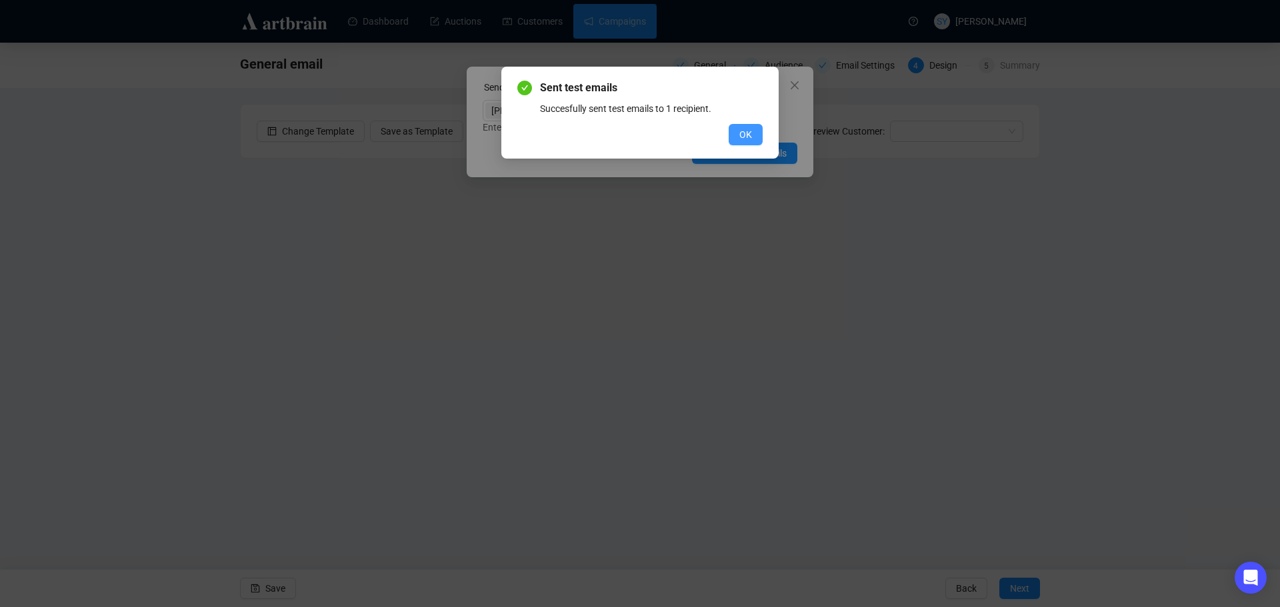
click at [752, 137] on button "OK" at bounding box center [746, 134] width 34 height 21
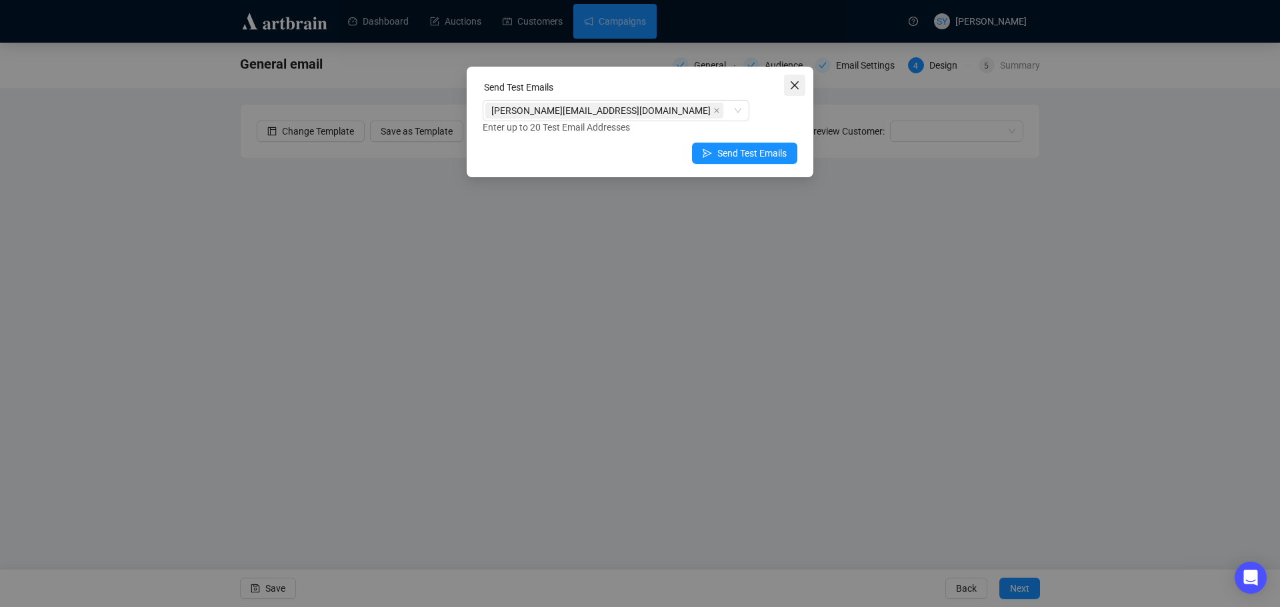
click at [795, 87] on icon "close" at bounding box center [794, 85] width 11 height 11
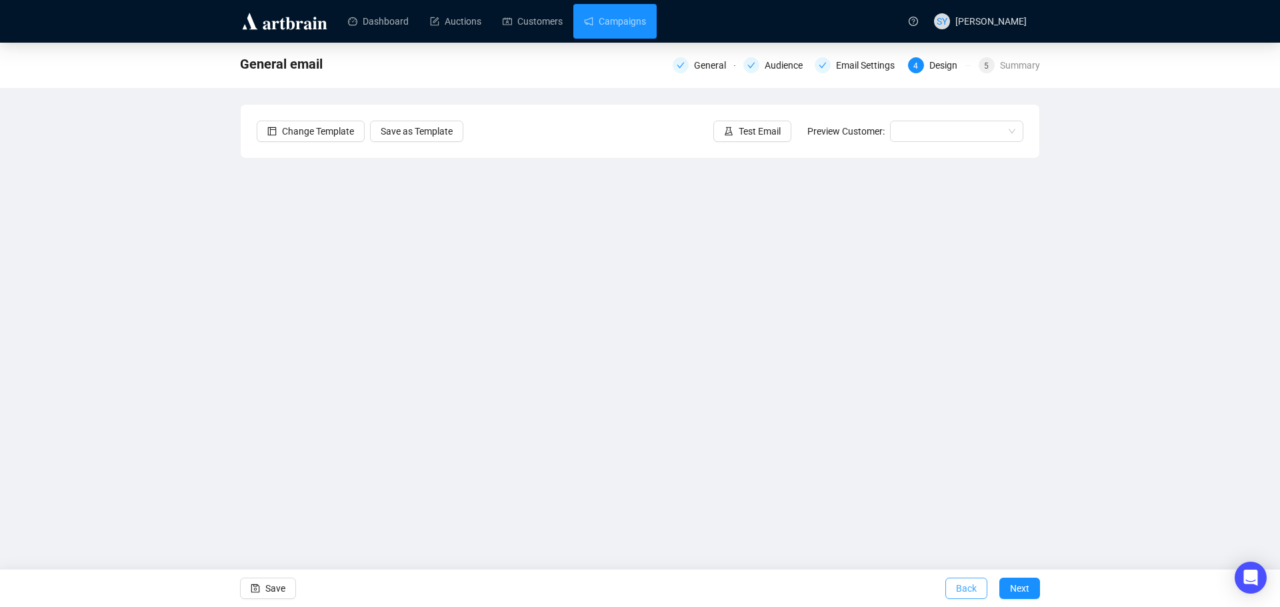
click at [974, 597] on span "Back" at bounding box center [966, 588] width 21 height 37
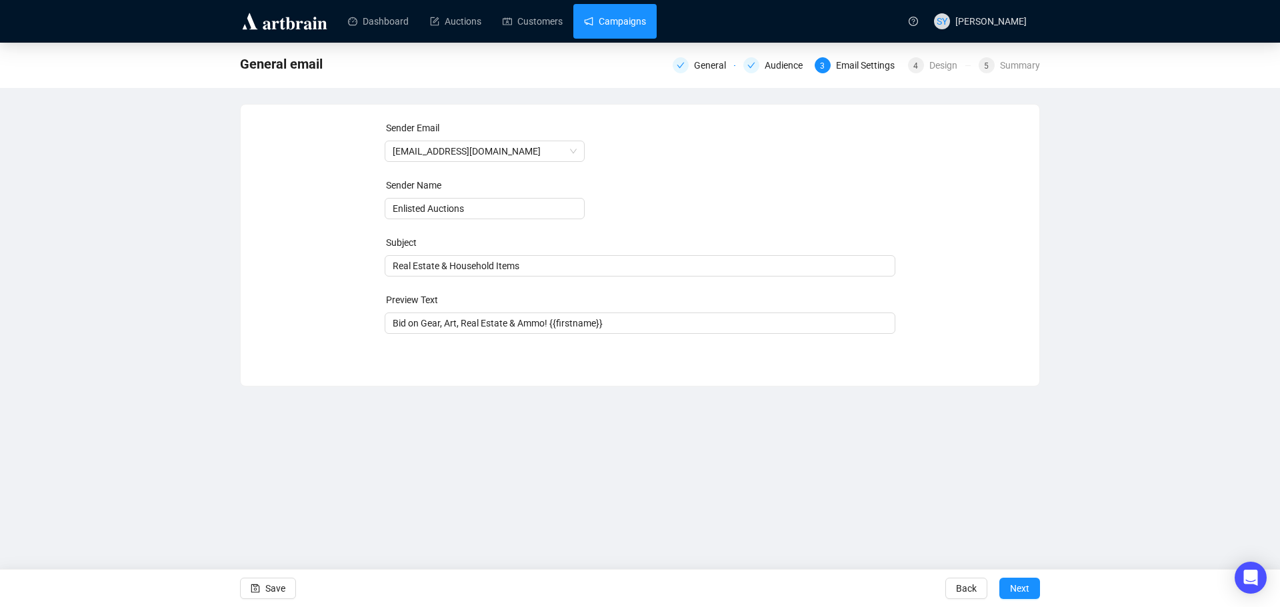
click at [619, 25] on link "Campaigns" at bounding box center [615, 21] width 62 height 35
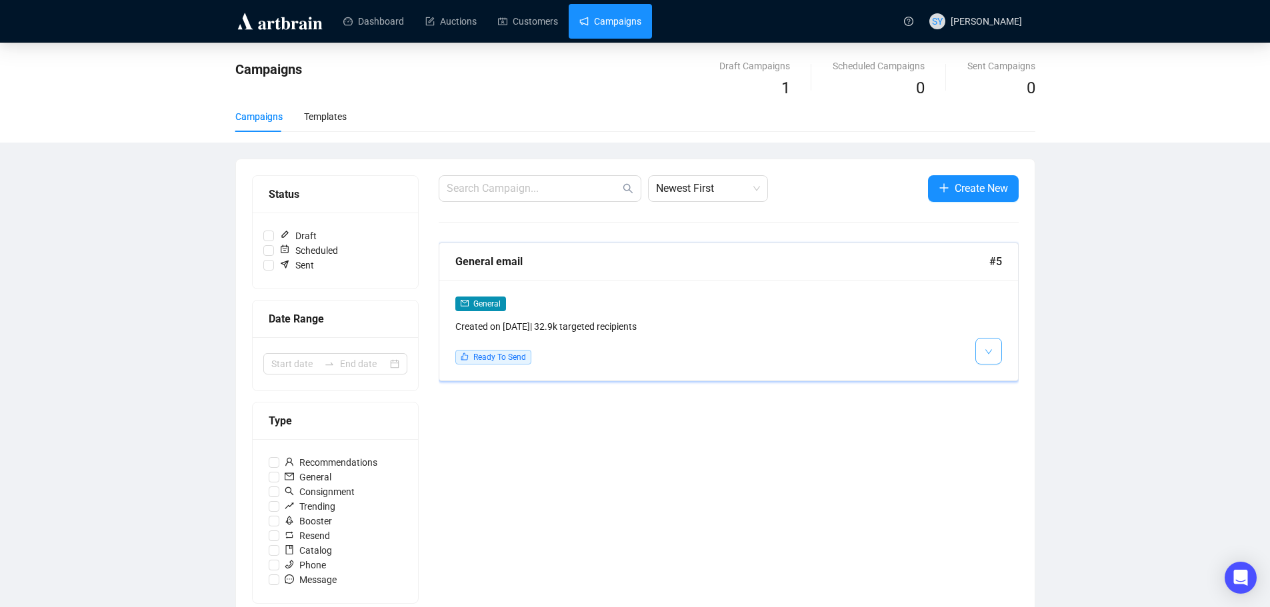
click at [983, 355] on button "button" at bounding box center [988, 351] width 27 height 27
click at [1243, 575] on icon "Open Intercom Messenger" at bounding box center [1240, 577] width 15 height 17
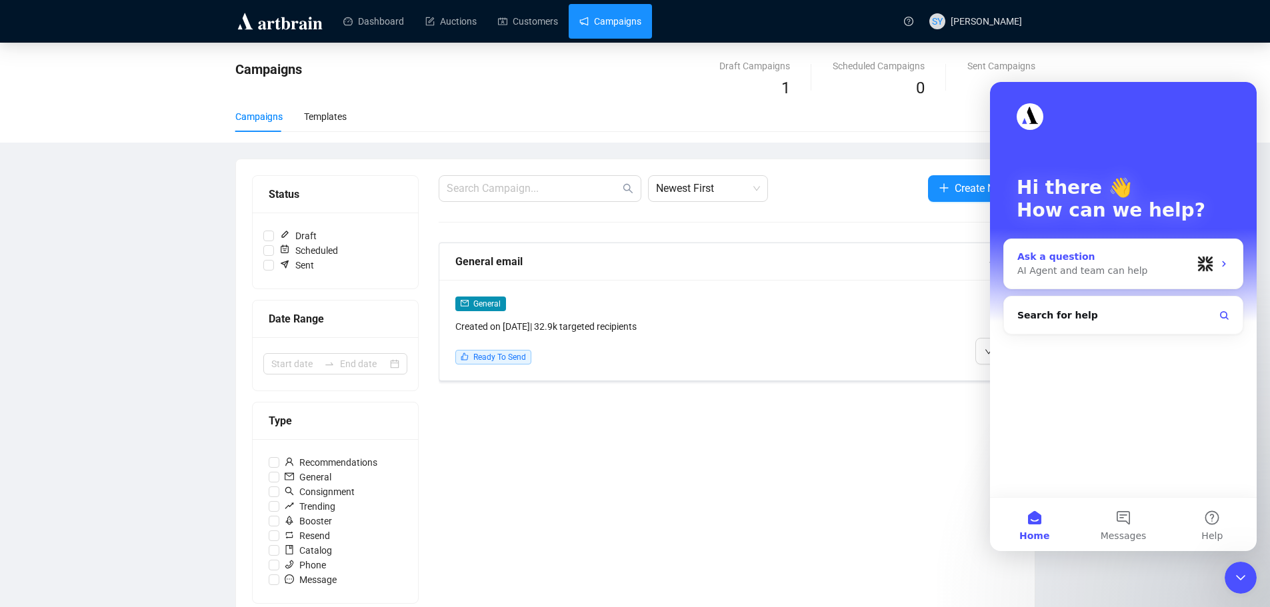
click at [1081, 270] on div "AI Agent and team can help" at bounding box center [1104, 271] width 175 height 14
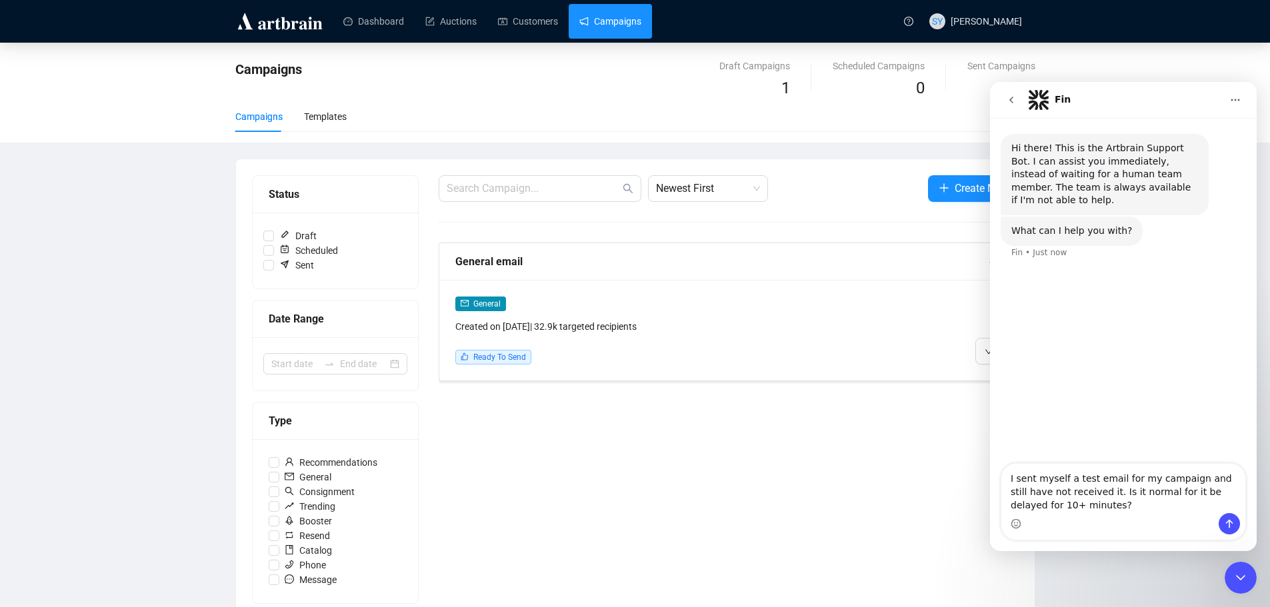
type textarea "I sent myself a test email for my campaign and still have not received it. Is i…"
click at [1226, 523] on icon "Send a message…" at bounding box center [1229, 524] width 7 height 9
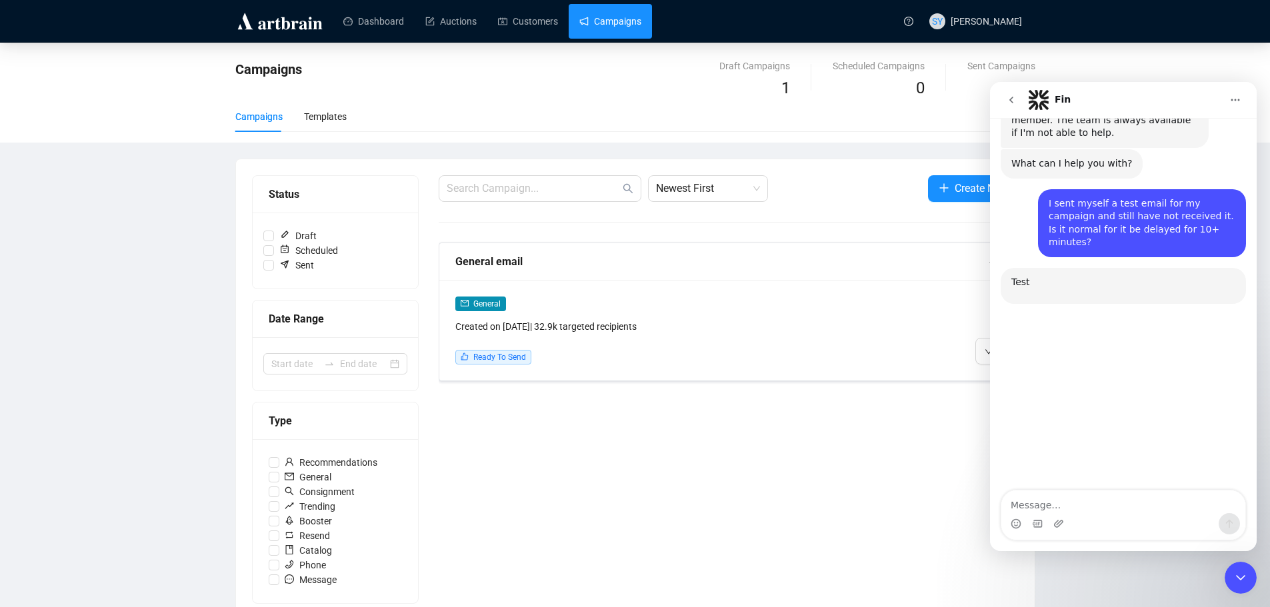
scroll to position [129, 0]
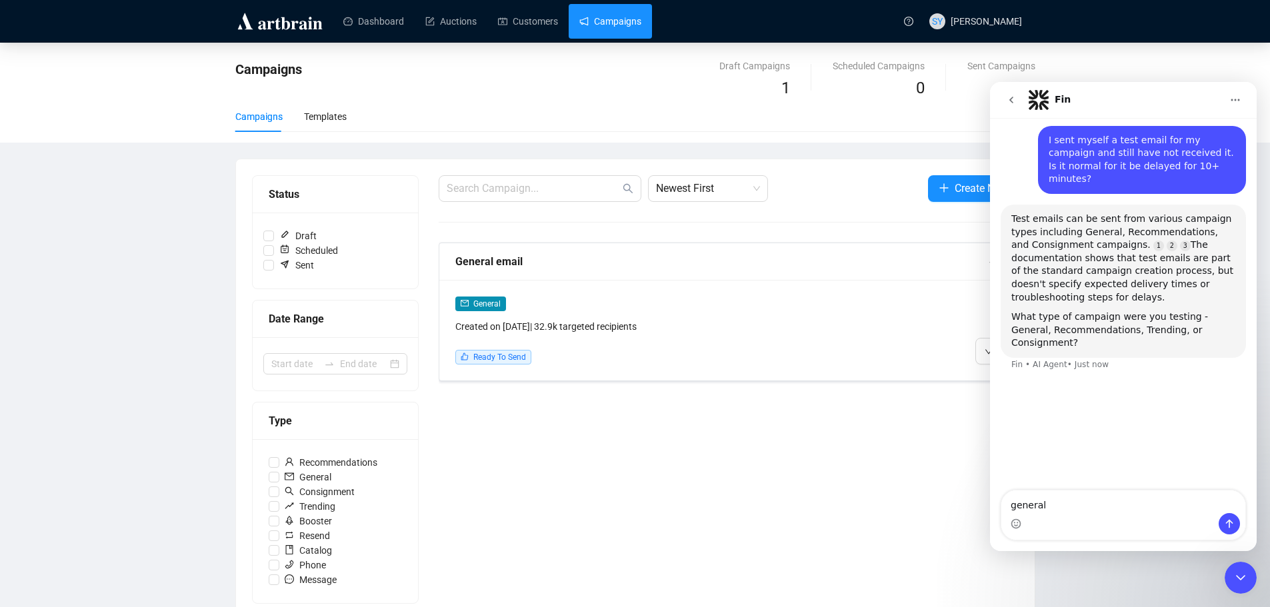
type textarea "general"
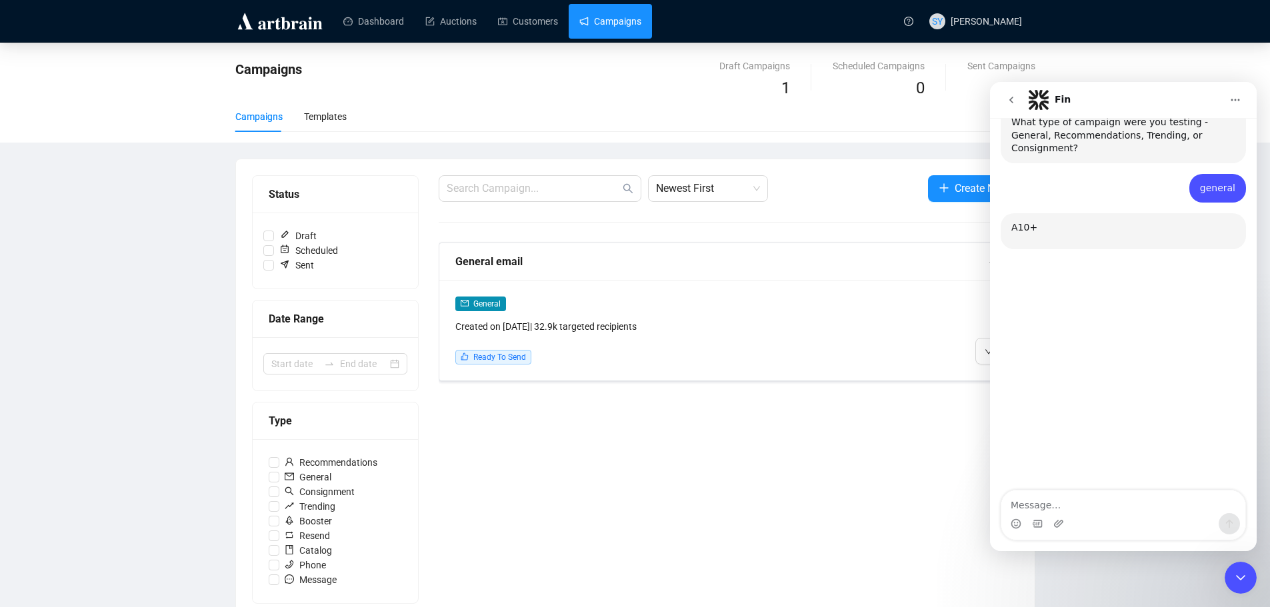
scroll to position [345, 0]
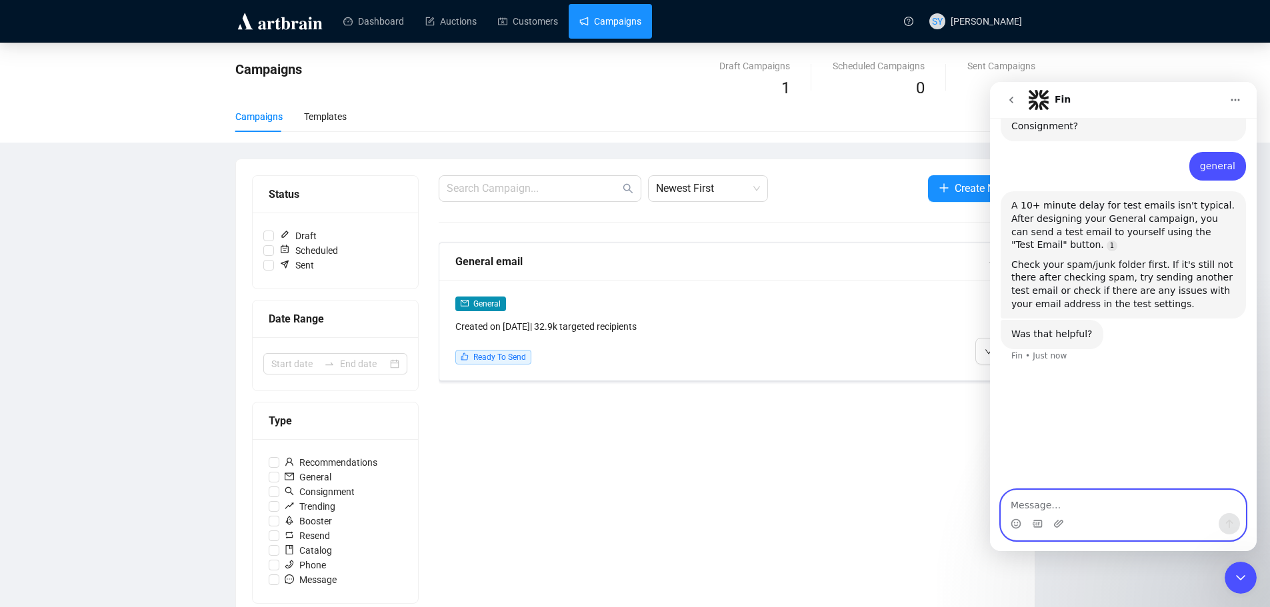
click at [1088, 511] on textarea "Message…" at bounding box center [1123, 502] width 244 height 23
type textarea "Yes. I did all that and still have not received it"
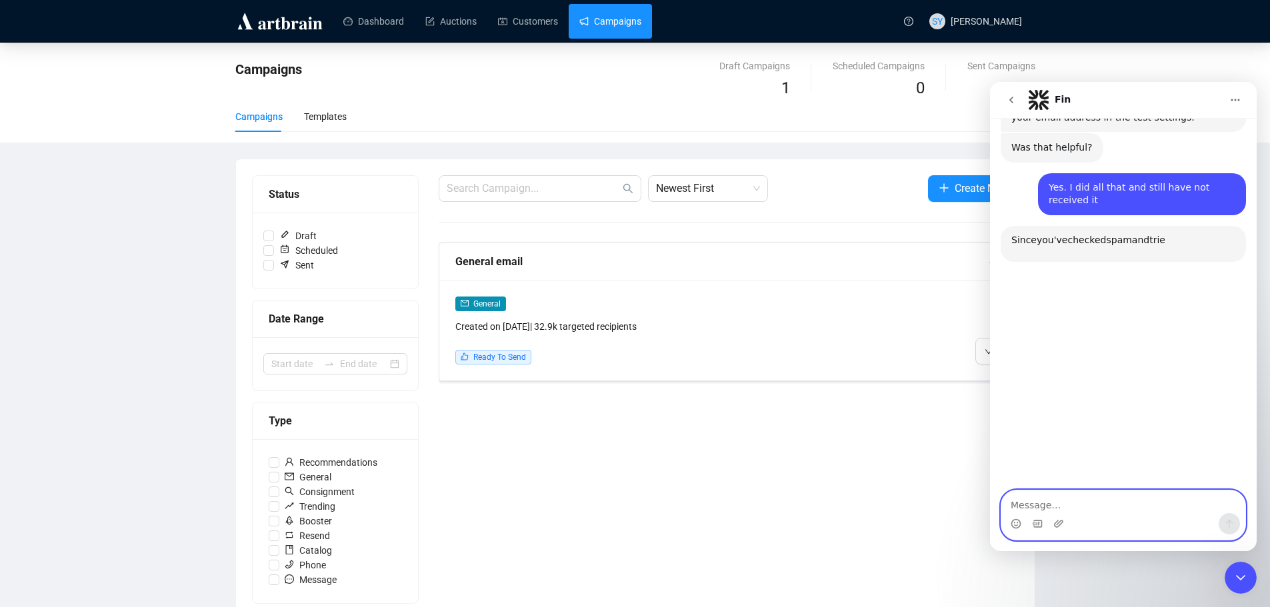
scroll to position [548, 0]
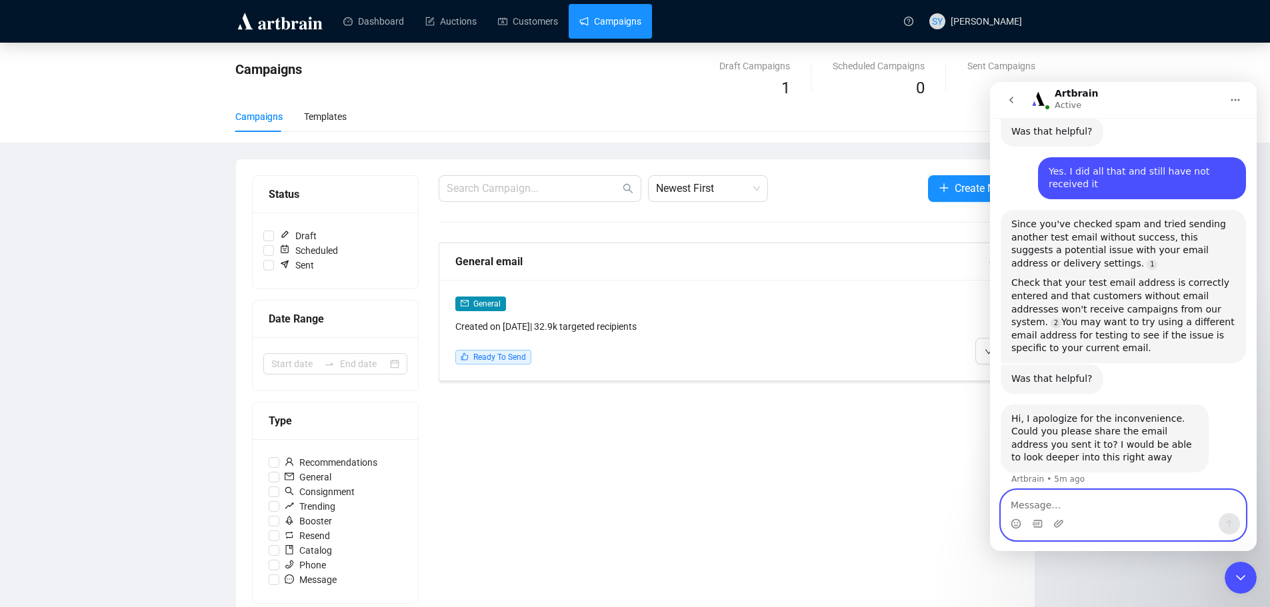
click at [1087, 512] on textarea "Message…" at bounding box center [1123, 502] width 244 height 23
type textarea "[PERSON_NAME][EMAIL_ADDRESS][DOMAIN_NAME]"
